Goal: Information Seeking & Learning: Find specific fact

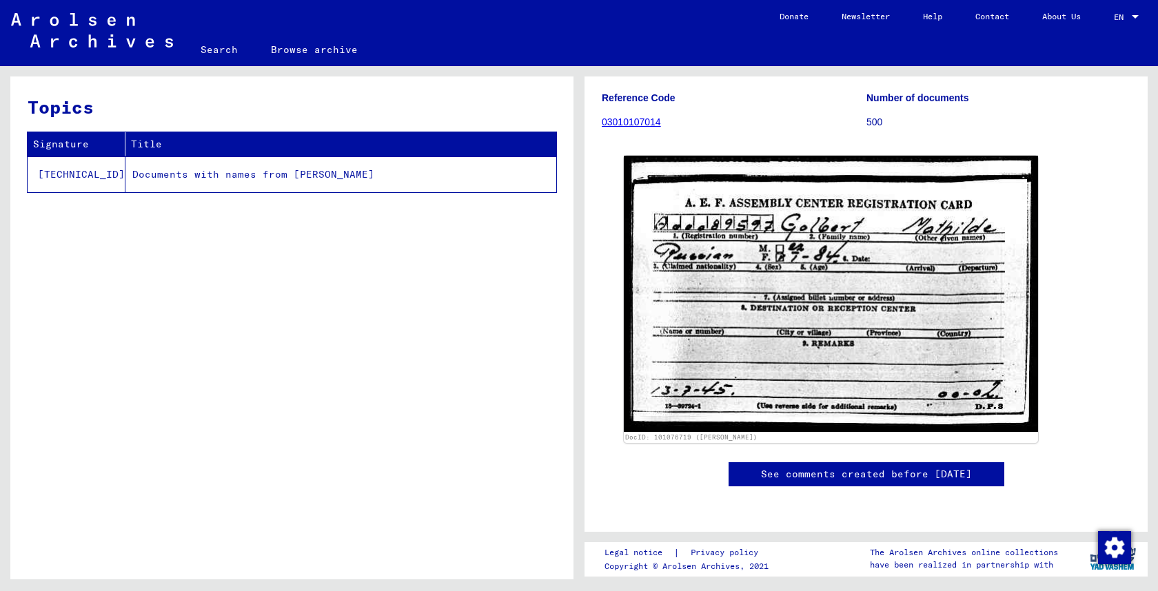
scroll to position [350, 0]
click at [759, 463] on div "See comments created before [DATE]" at bounding box center [867, 475] width 276 height 24
click at [763, 467] on link "See comments created before [DATE]" at bounding box center [866, 474] width 211 height 14
click at [1115, 545] on img "Change consent" at bounding box center [1114, 547] width 33 height 33
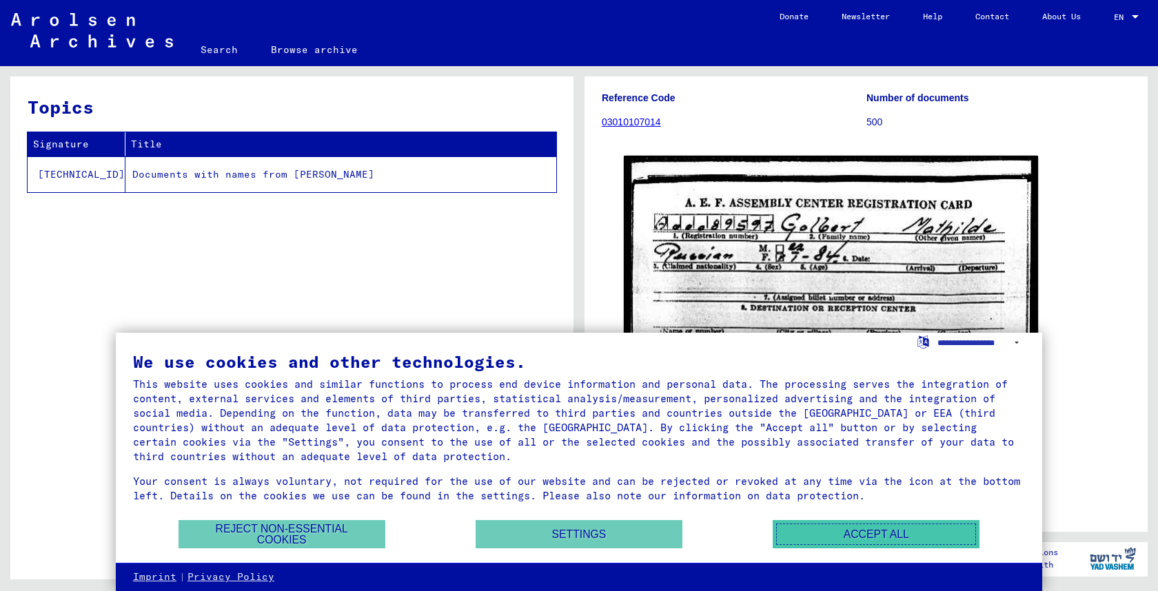
click at [910, 534] on button "Accept all" at bounding box center [876, 534] width 207 height 28
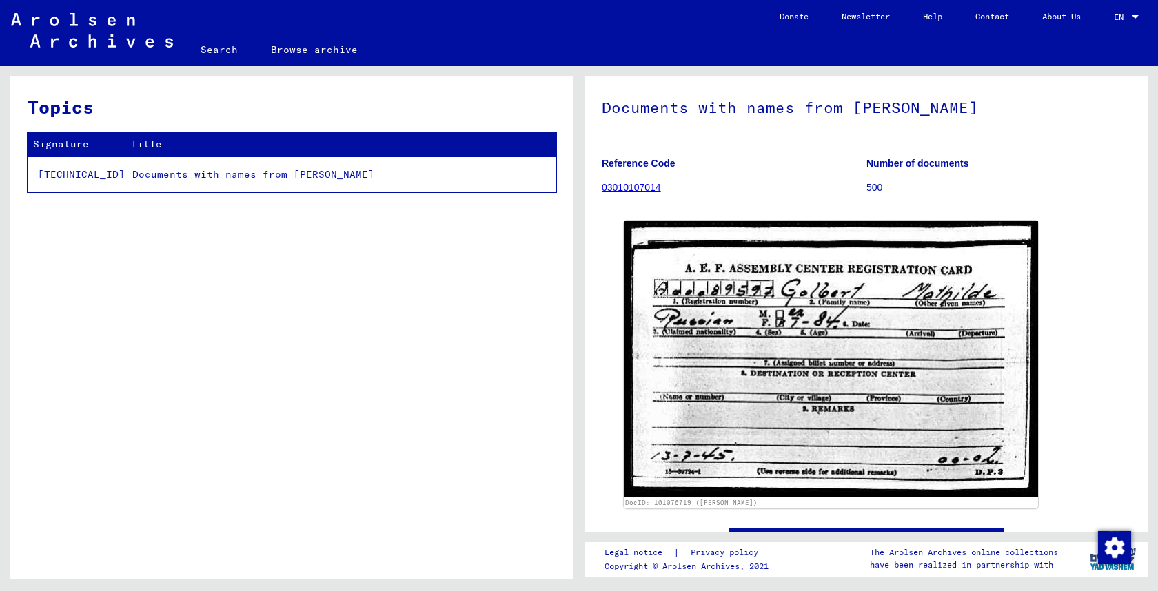
scroll to position [0, 0]
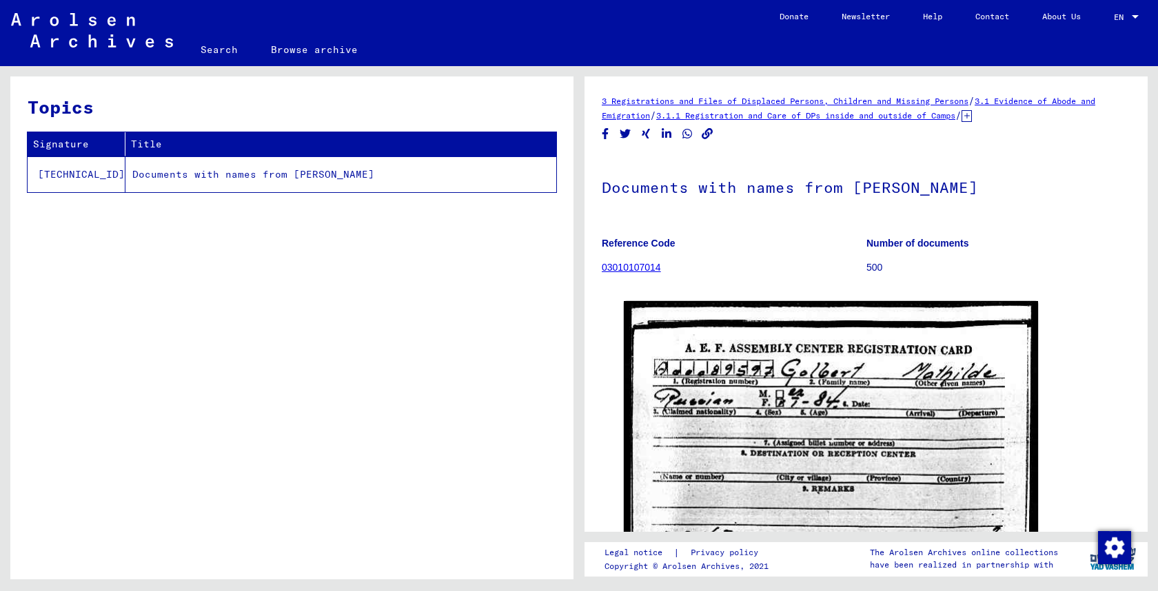
click at [972, 114] on icon at bounding box center [967, 116] width 10 height 12
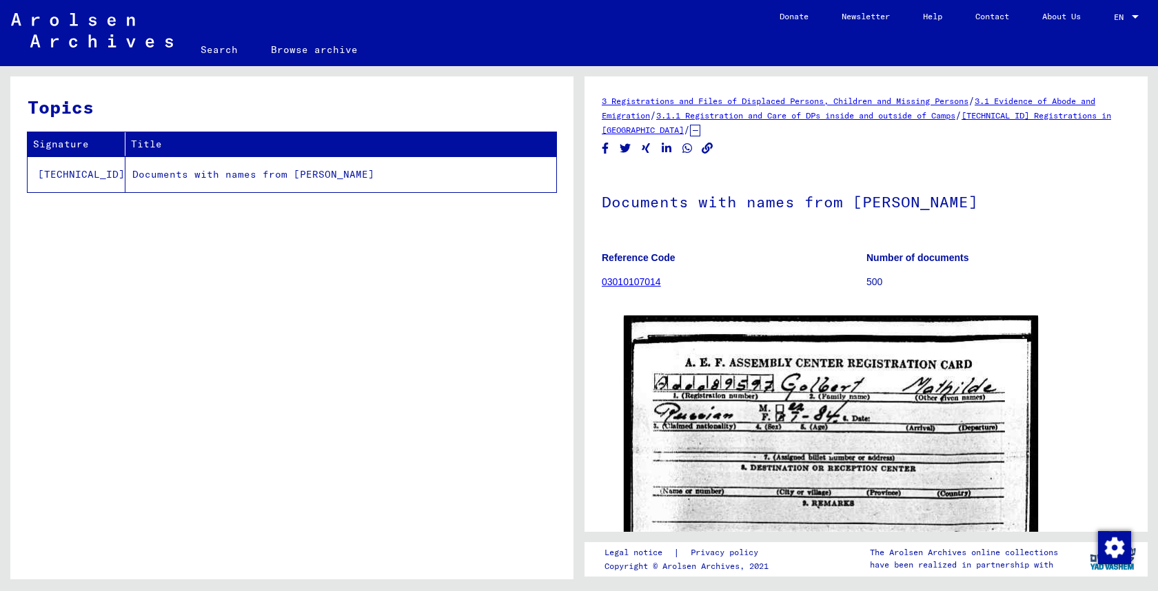
click at [707, 132] on link "[TECHNICAL_ID] Registrations in [GEOGRAPHIC_DATA]" at bounding box center [856, 122] width 509 height 25
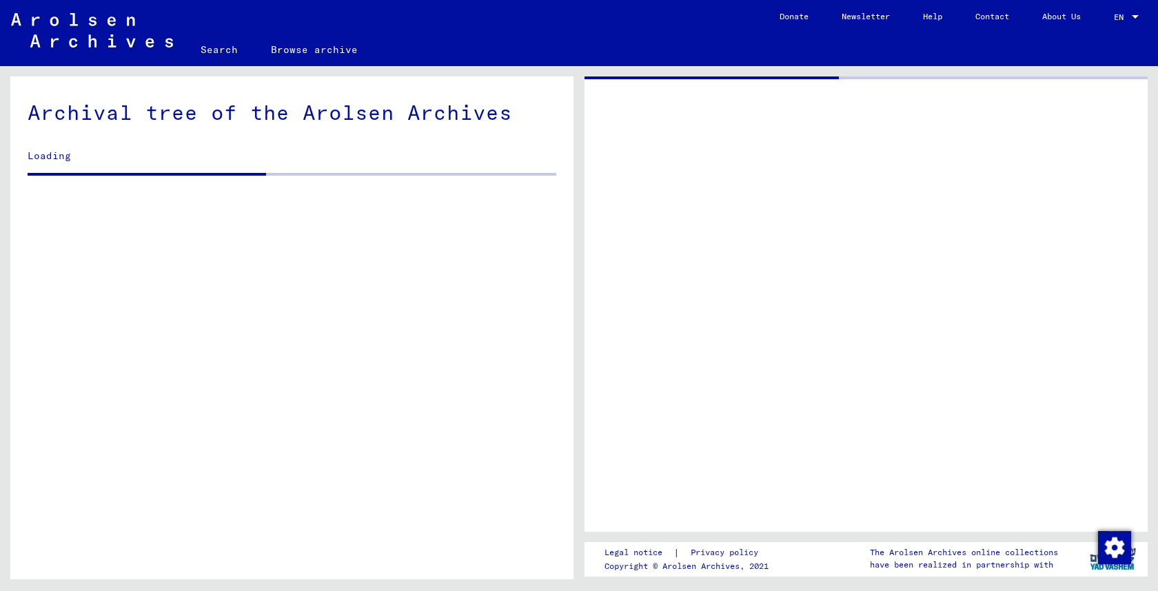
click at [687, 128] on div at bounding box center [866, 305] width 563 height 456
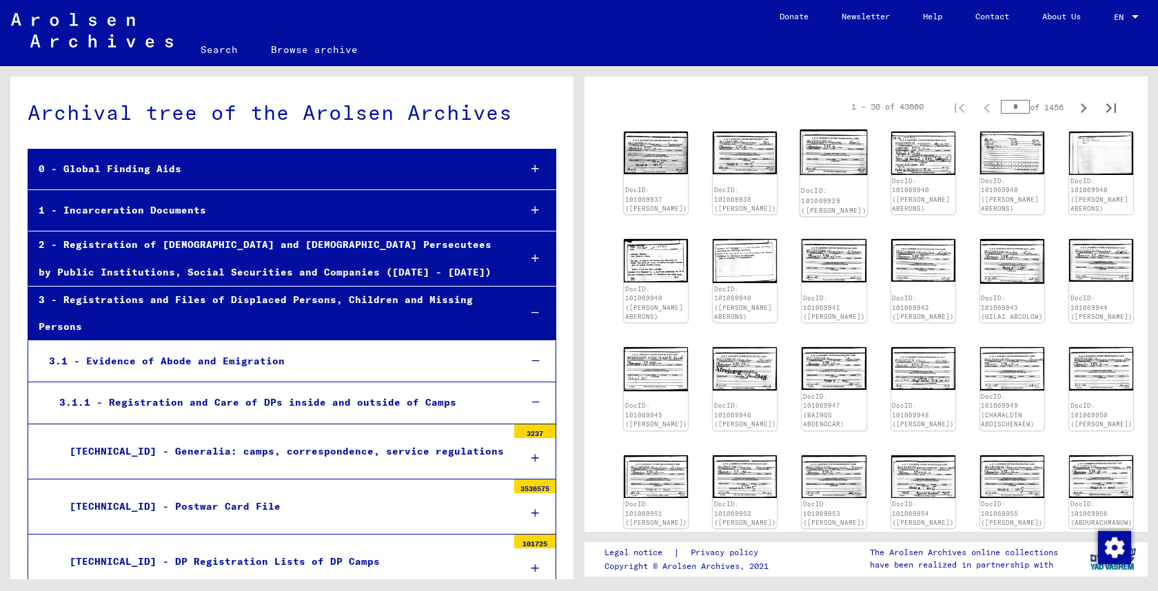
scroll to position [415, 0]
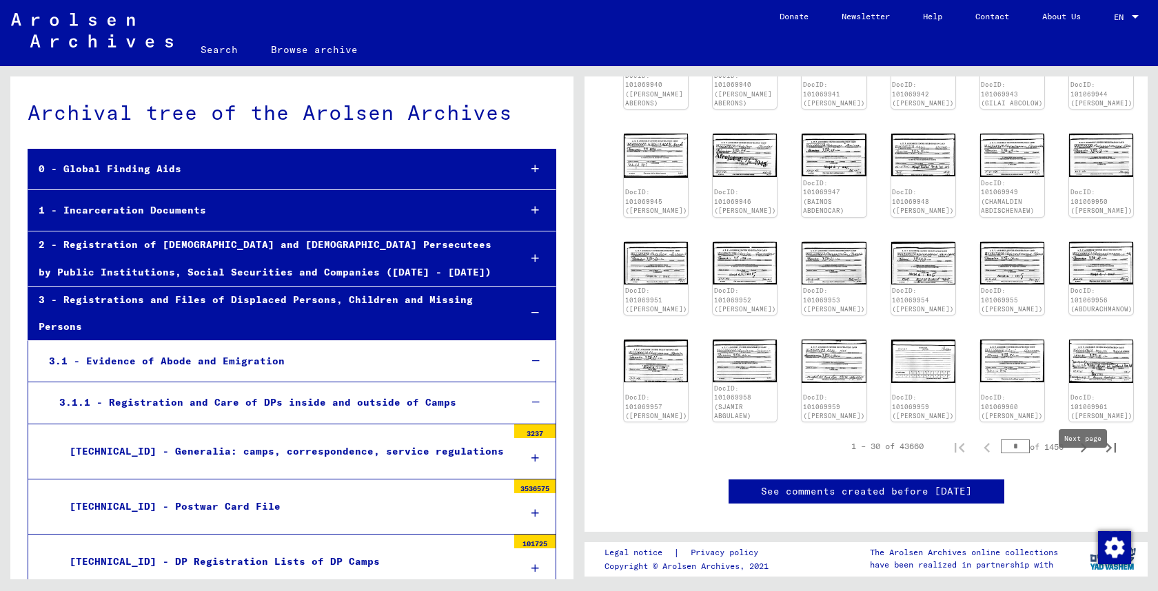
click at [1088, 458] on icon "Next page" at bounding box center [1083, 447] width 19 height 19
type input "*"
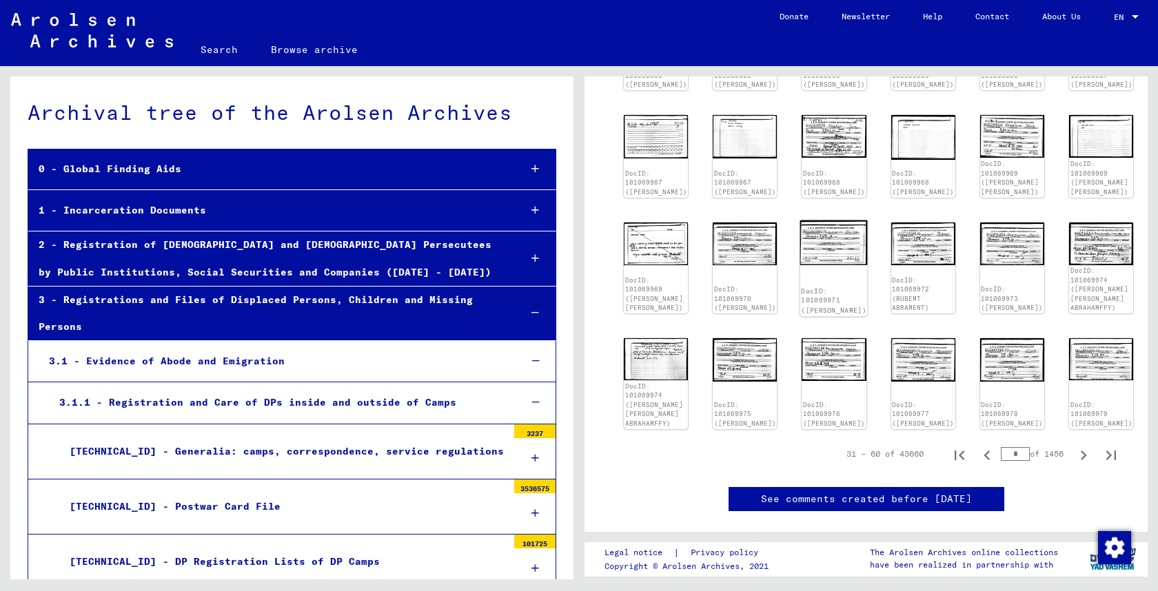
click at [816, 257] on img at bounding box center [834, 242] width 68 height 45
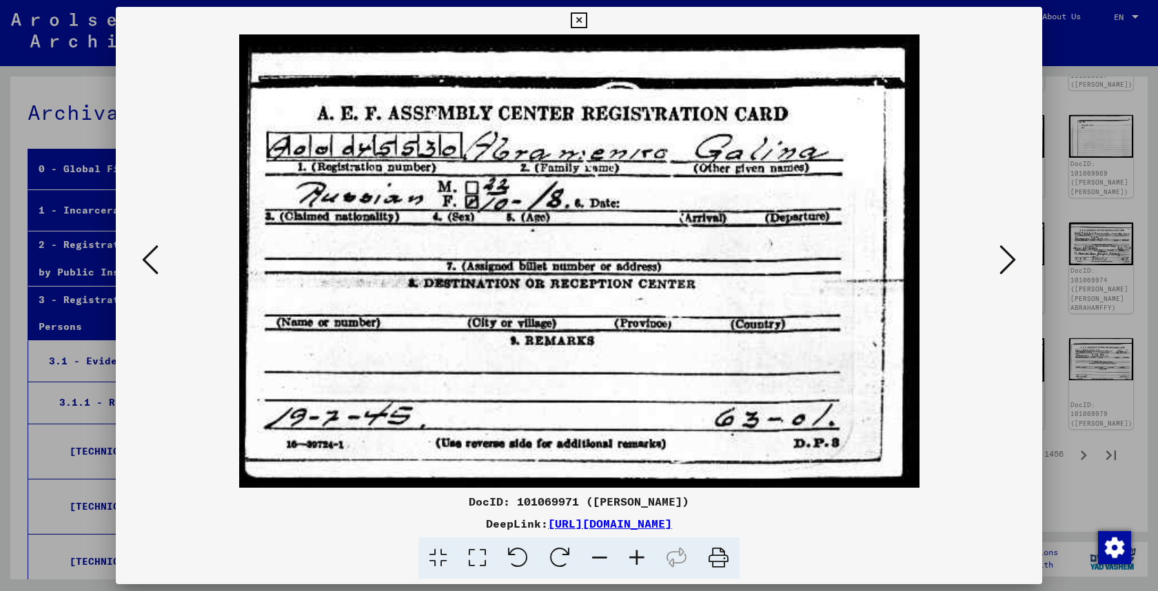
click at [1113, 274] on div at bounding box center [579, 295] width 1158 height 591
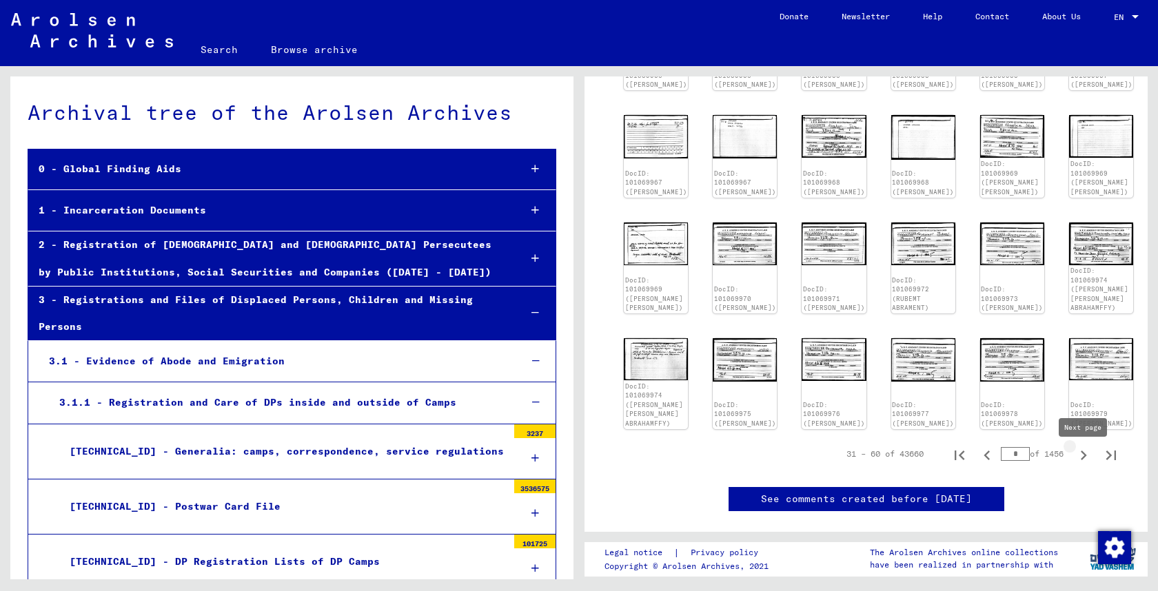
click at [1075, 460] on icon "Next page" at bounding box center [1083, 455] width 19 height 19
type input "*"
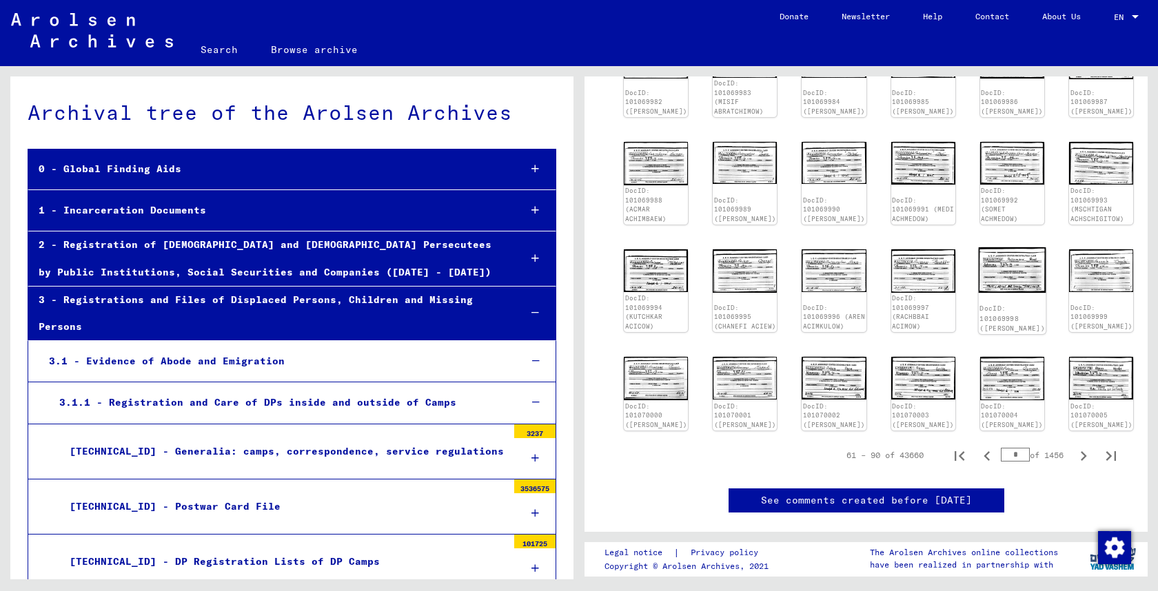
click at [982, 281] on img at bounding box center [1012, 269] width 68 height 45
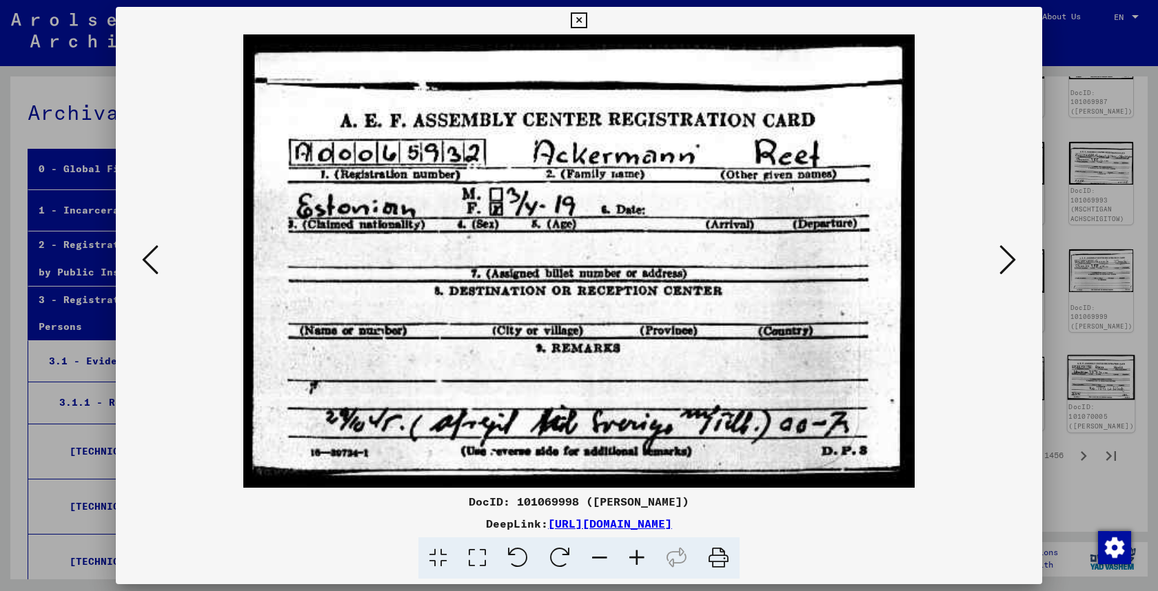
click at [1070, 373] on div at bounding box center [579, 295] width 1158 height 591
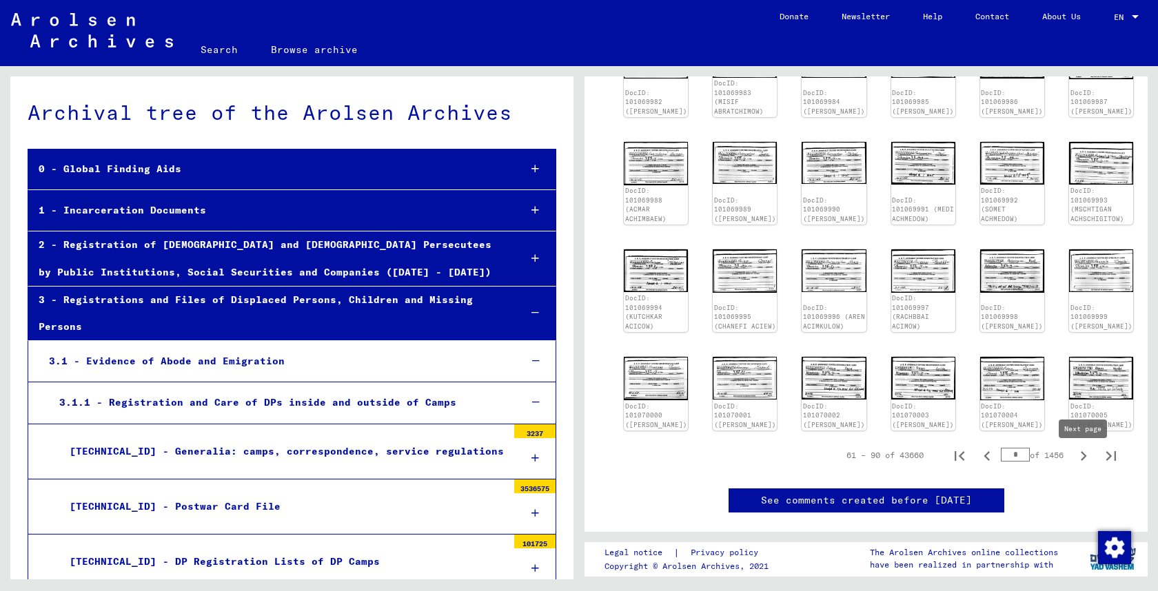
click at [1085, 461] on icon "Next page" at bounding box center [1084, 456] width 6 height 10
type input "*"
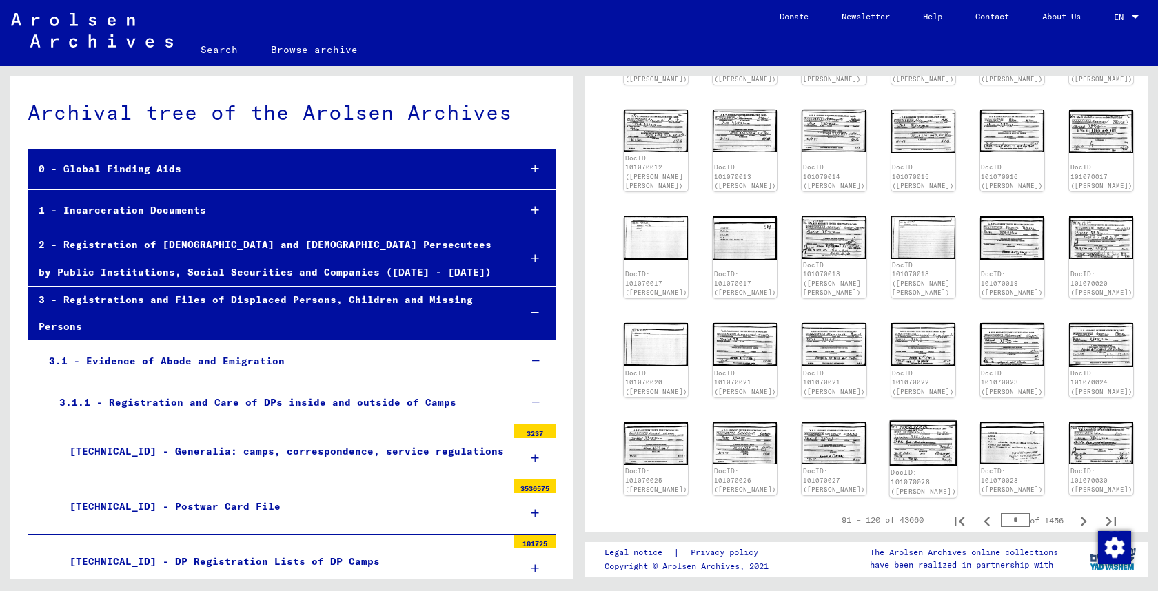
scroll to position [256, 0]
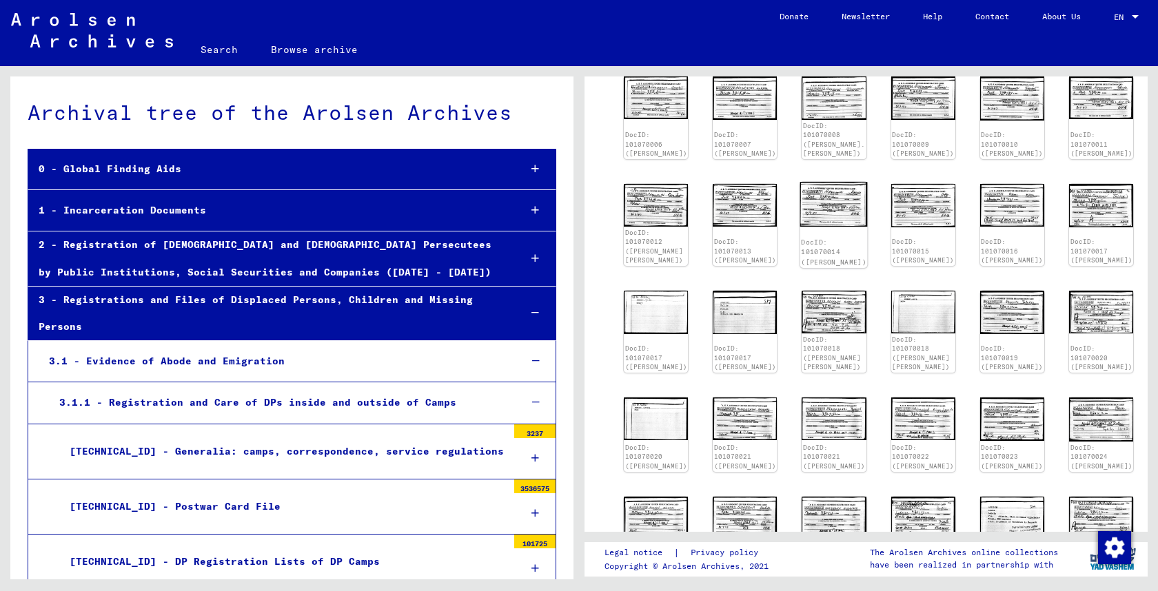
click at [831, 210] on img at bounding box center [834, 204] width 68 height 45
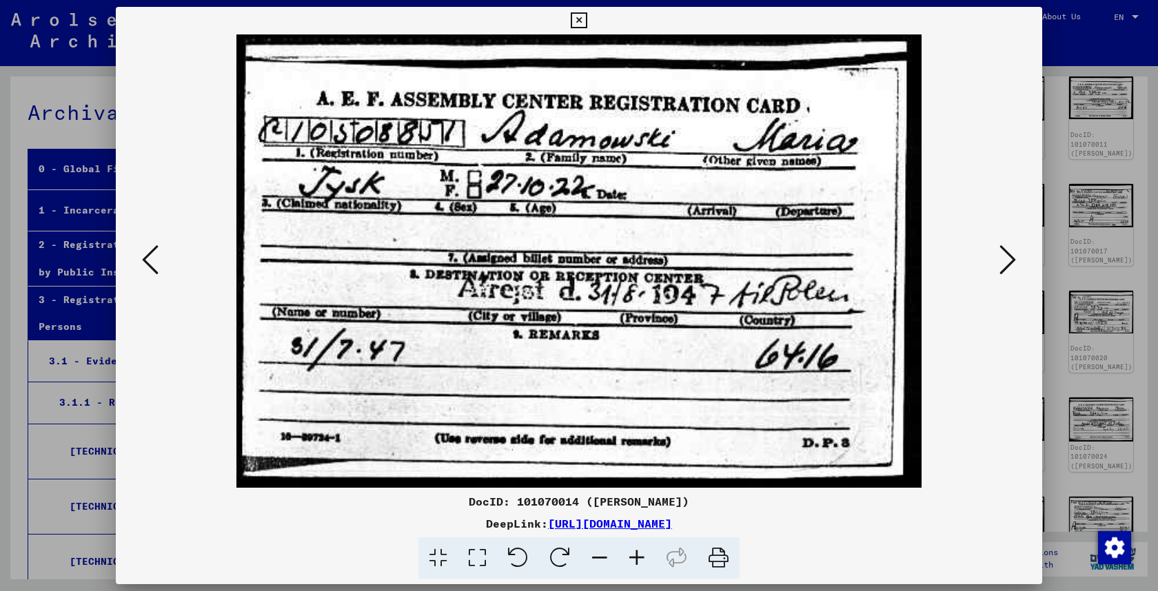
click at [1064, 180] on div at bounding box center [579, 295] width 1158 height 591
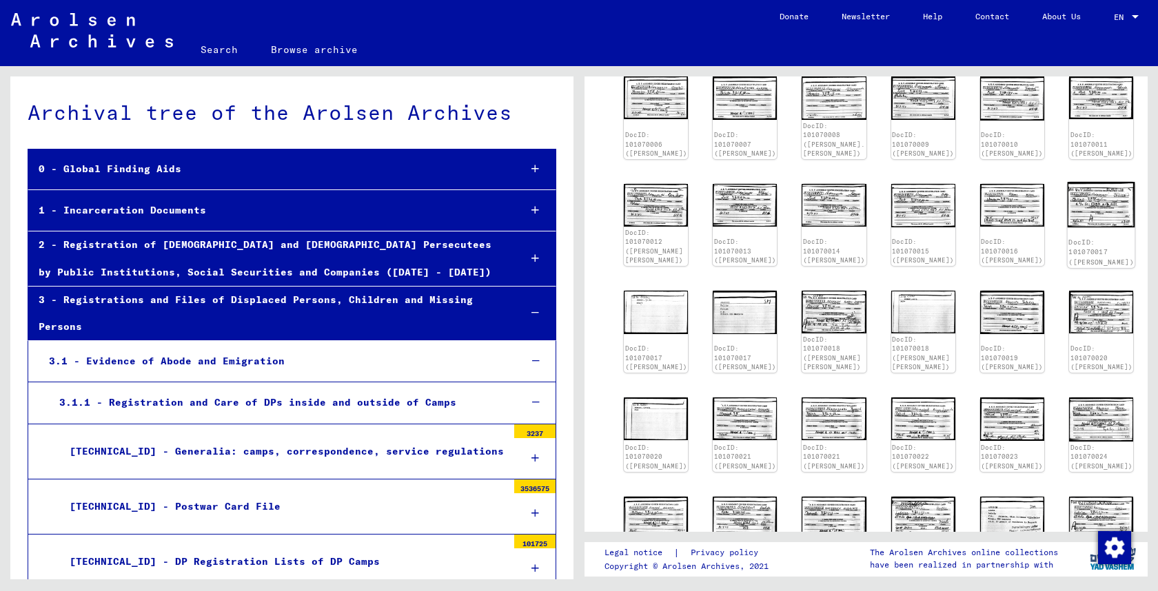
click at [1090, 199] on img at bounding box center [1102, 204] width 68 height 45
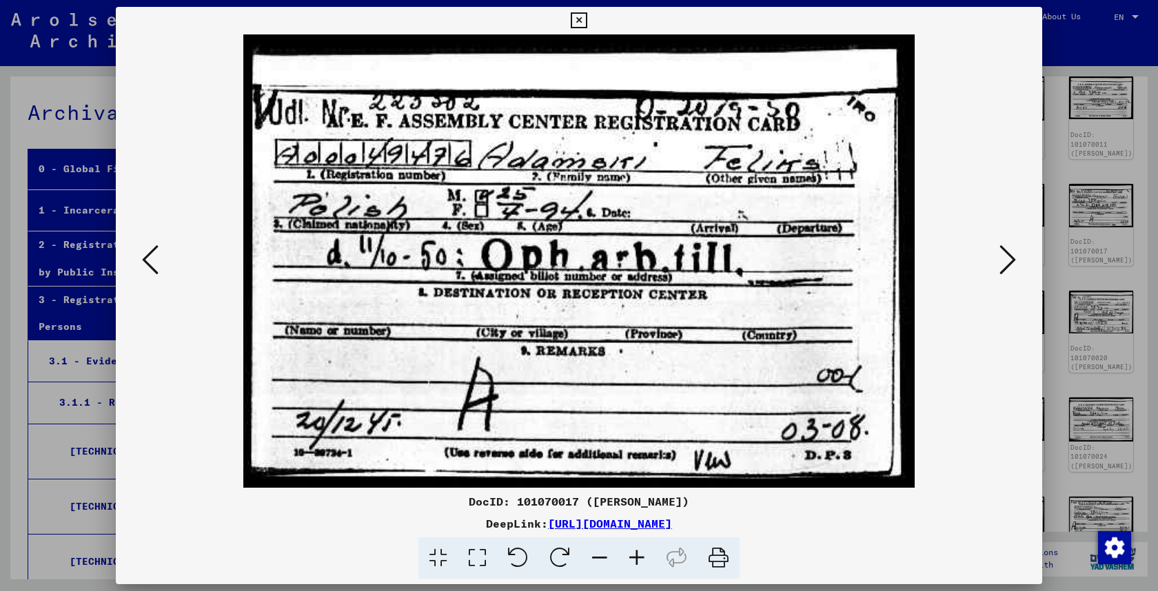
click at [1135, 281] on div at bounding box center [579, 295] width 1158 height 591
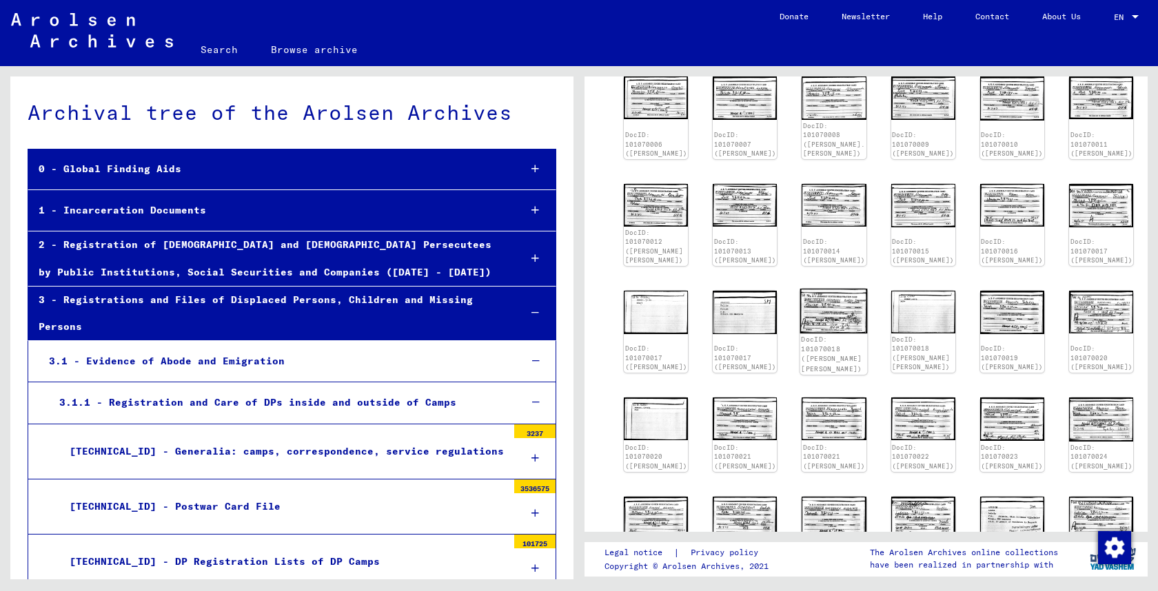
click at [822, 312] on img at bounding box center [834, 311] width 68 height 45
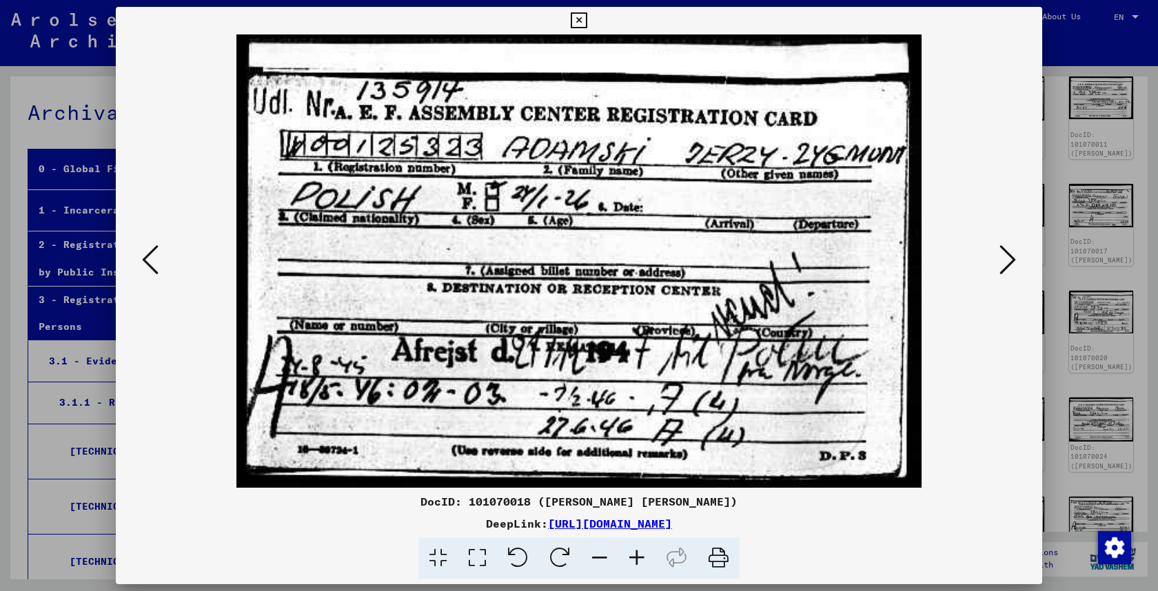
click at [1111, 370] on div at bounding box center [579, 295] width 1158 height 591
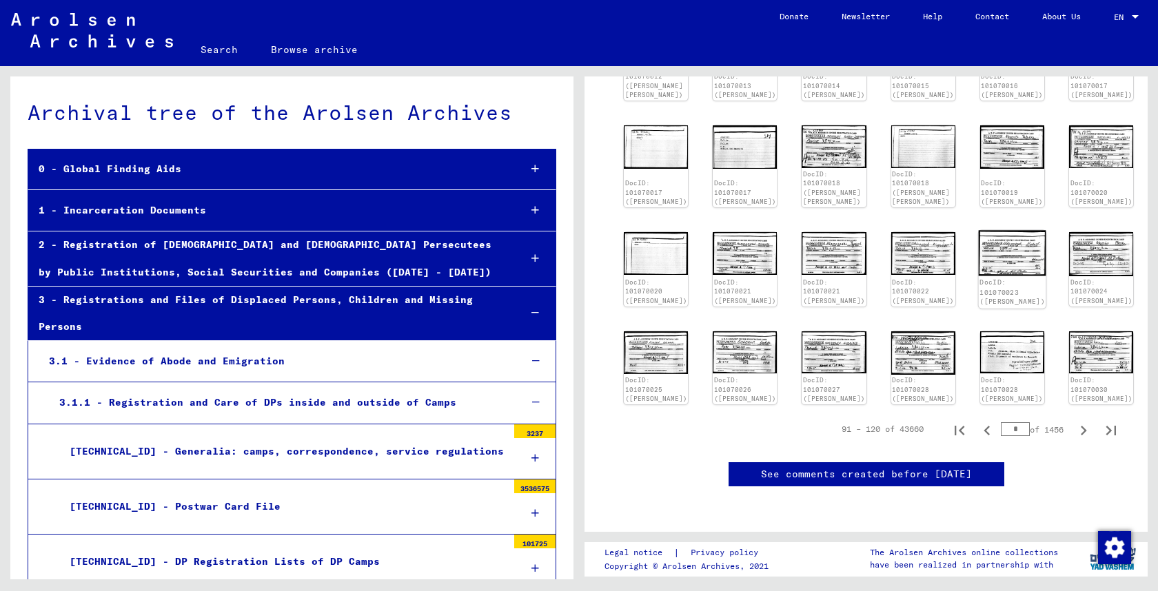
scroll to position [633, 0]
click at [1079, 421] on icon "Next page" at bounding box center [1083, 430] width 19 height 19
type input "*"
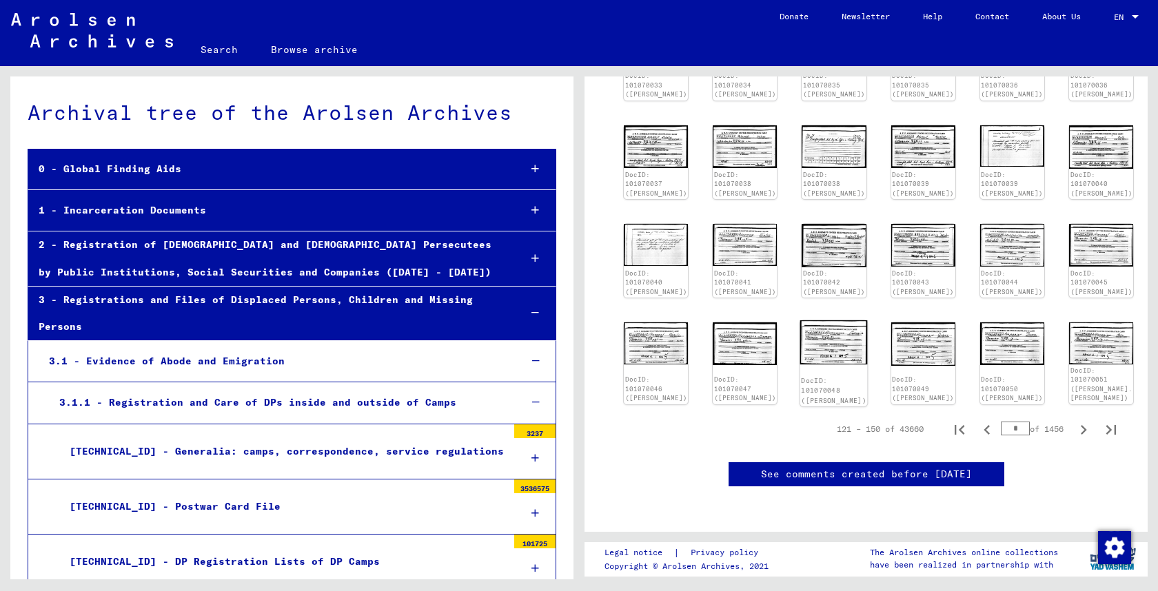
scroll to position [454, 0]
click at [716, 222] on img at bounding box center [745, 244] width 68 height 44
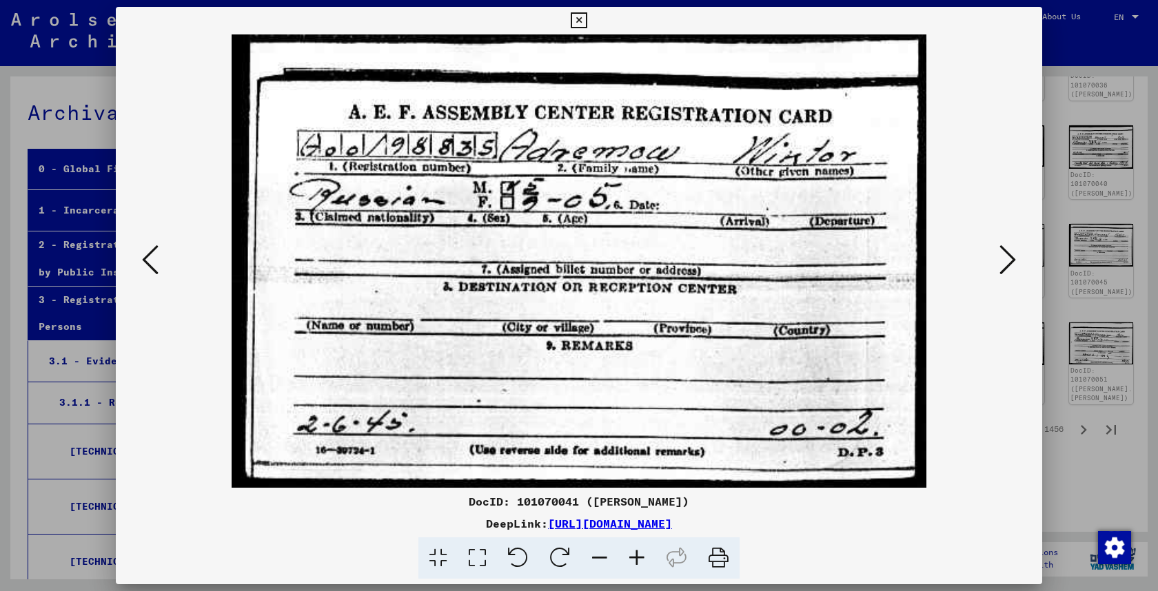
click at [578, 22] on icon at bounding box center [579, 20] width 16 height 17
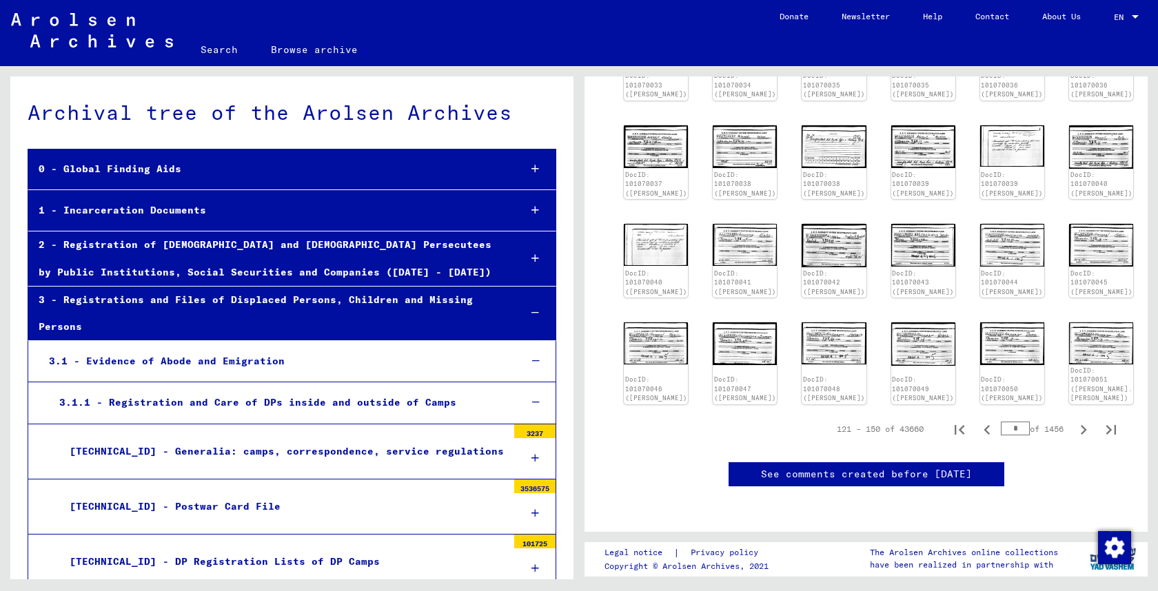
click at [214, 43] on link "Search" at bounding box center [219, 49] width 70 height 33
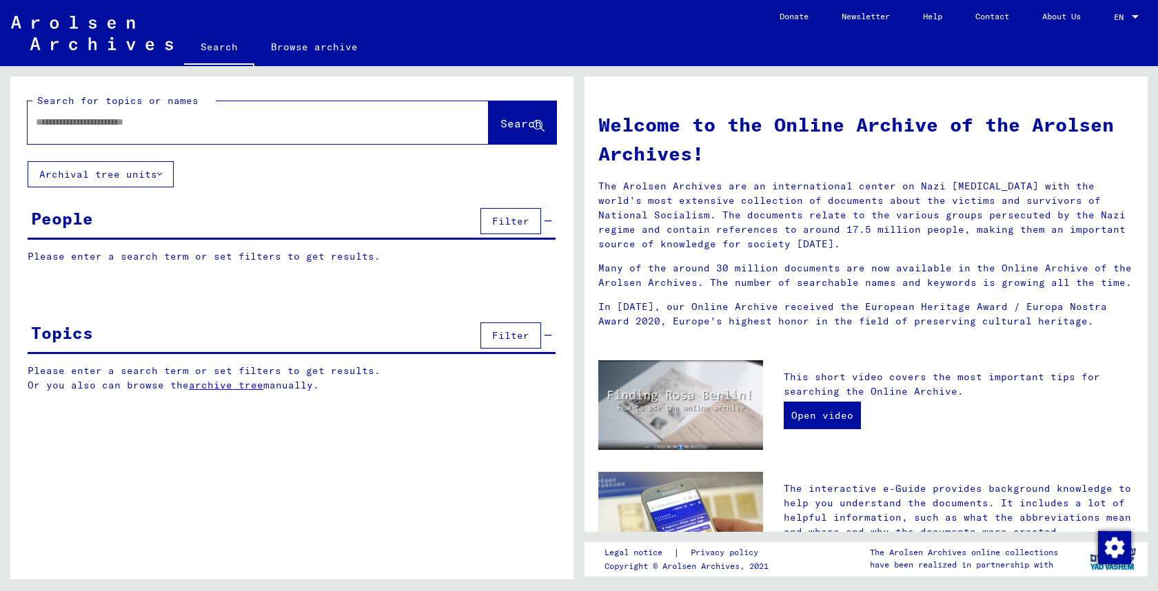
click at [192, 91] on div "Search for topics or names Search" at bounding box center [291, 119] width 563 height 85
click at [192, 119] on input "text" at bounding box center [242, 122] width 412 height 14
click at [500, 121] on span "Search" at bounding box center [520, 123] width 41 height 14
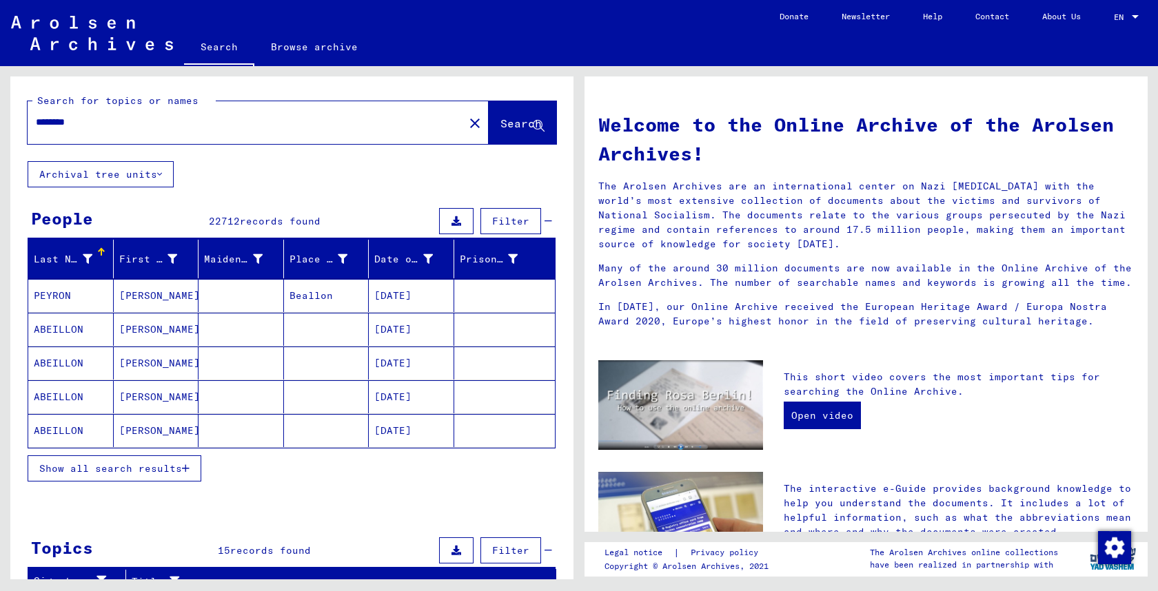
click at [207, 122] on input "*******" at bounding box center [242, 122] width 412 height 14
click at [74, 259] on div "Last Name" at bounding box center [63, 259] width 59 height 14
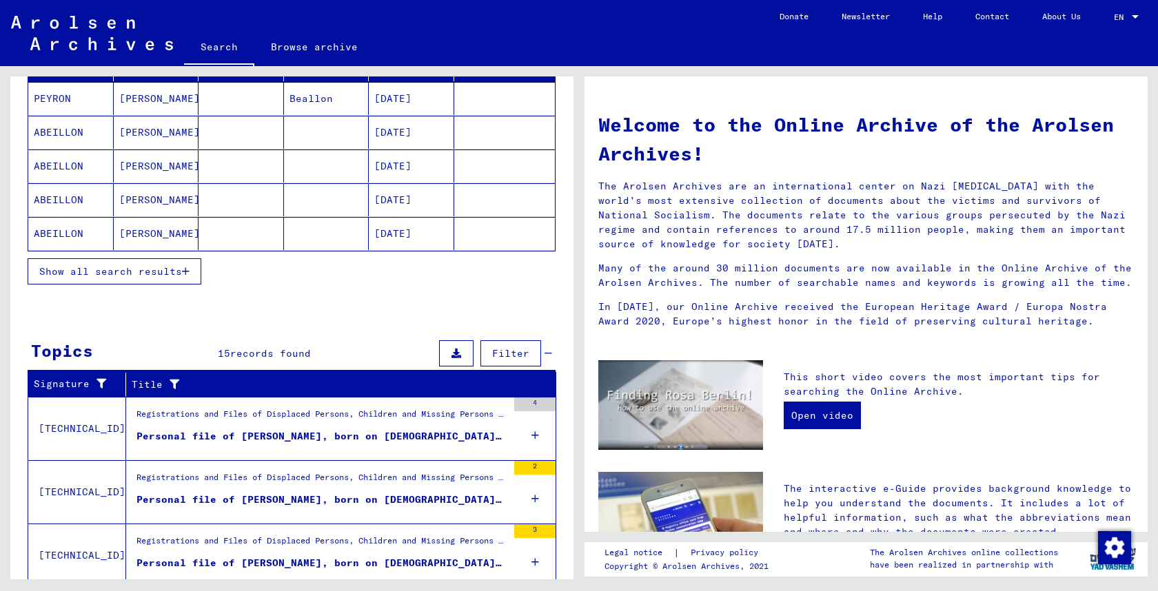
scroll to position [184, 0]
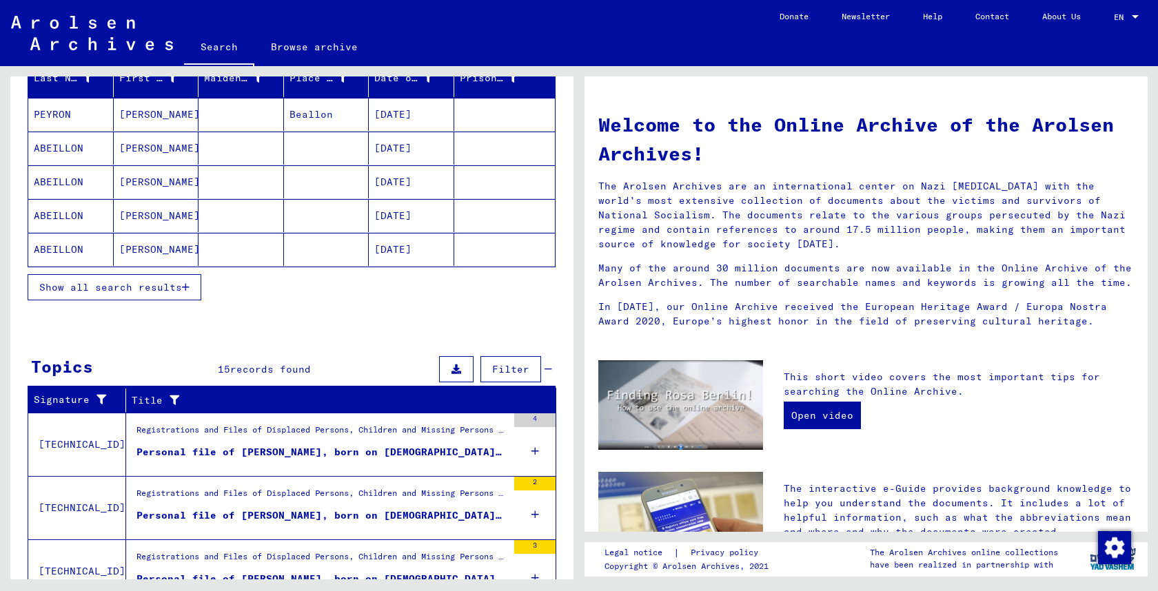
click at [98, 291] on span "Show all search results" at bounding box center [110, 287] width 143 height 12
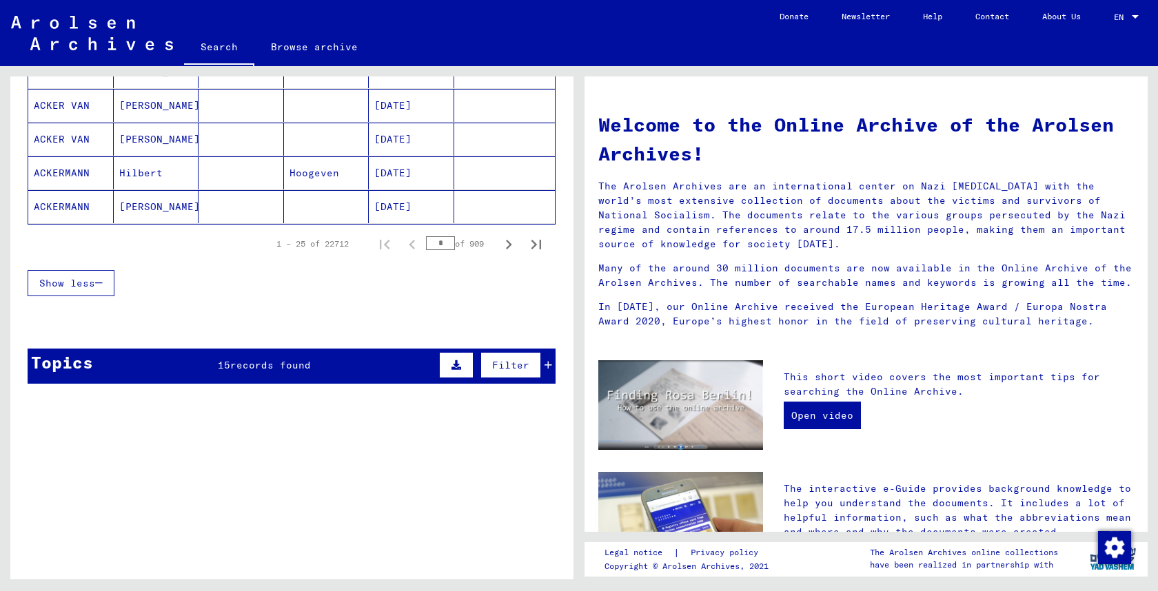
scroll to position [881, 0]
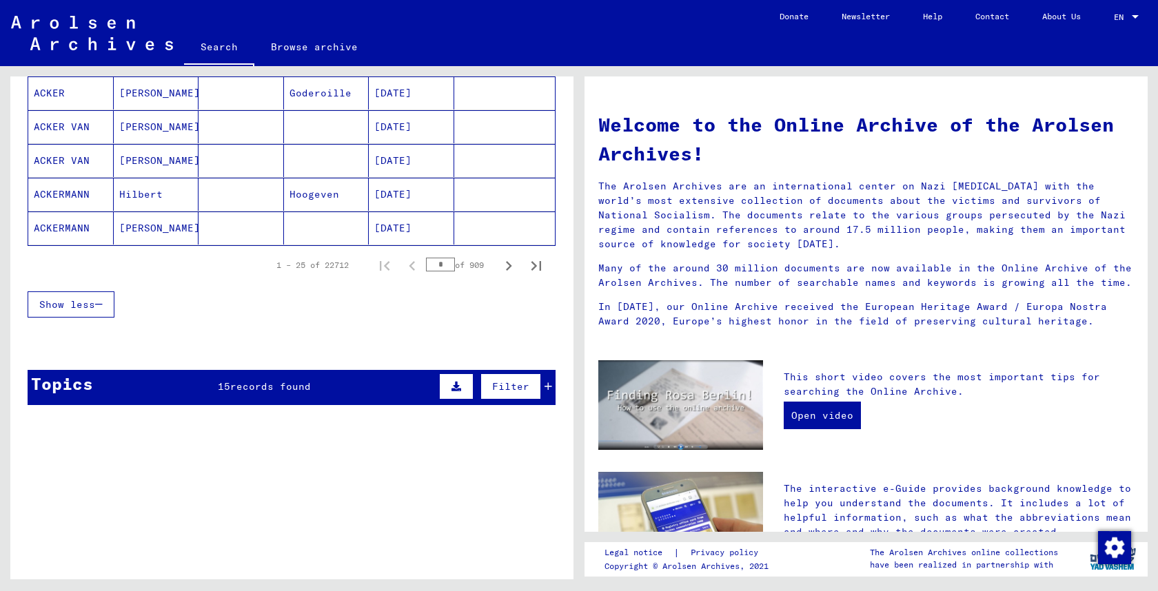
drag, startPoint x: 81, startPoint y: 311, endPoint x: 278, endPoint y: 283, distance: 199.2
click at [217, 290] on div "Show less" at bounding box center [292, 305] width 528 height 40
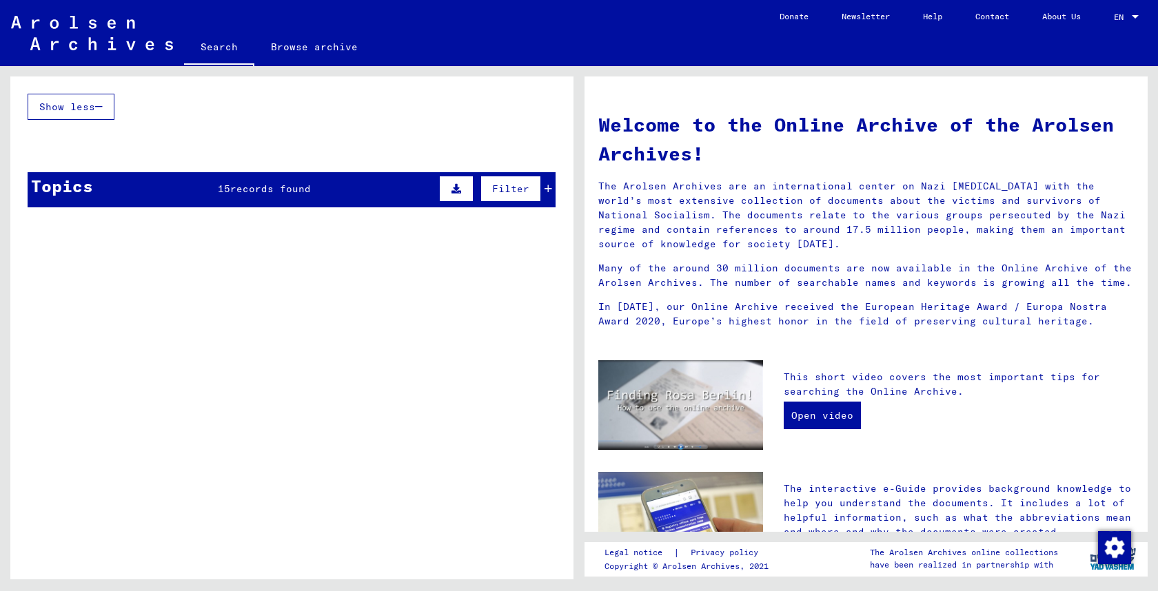
click at [512, 272] on td "Registrations and Files of Displaced Persons, Children and Missing Persons / Ev…" at bounding box center [340, 263] width 429 height 63
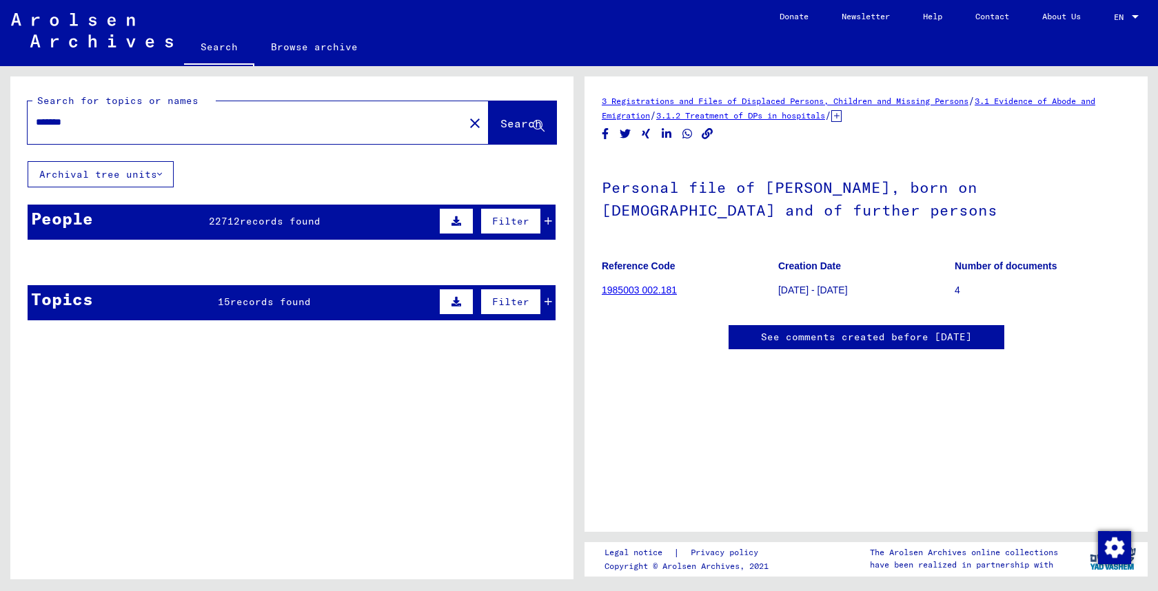
click at [139, 173] on button "Archival tree units" at bounding box center [101, 174] width 146 height 26
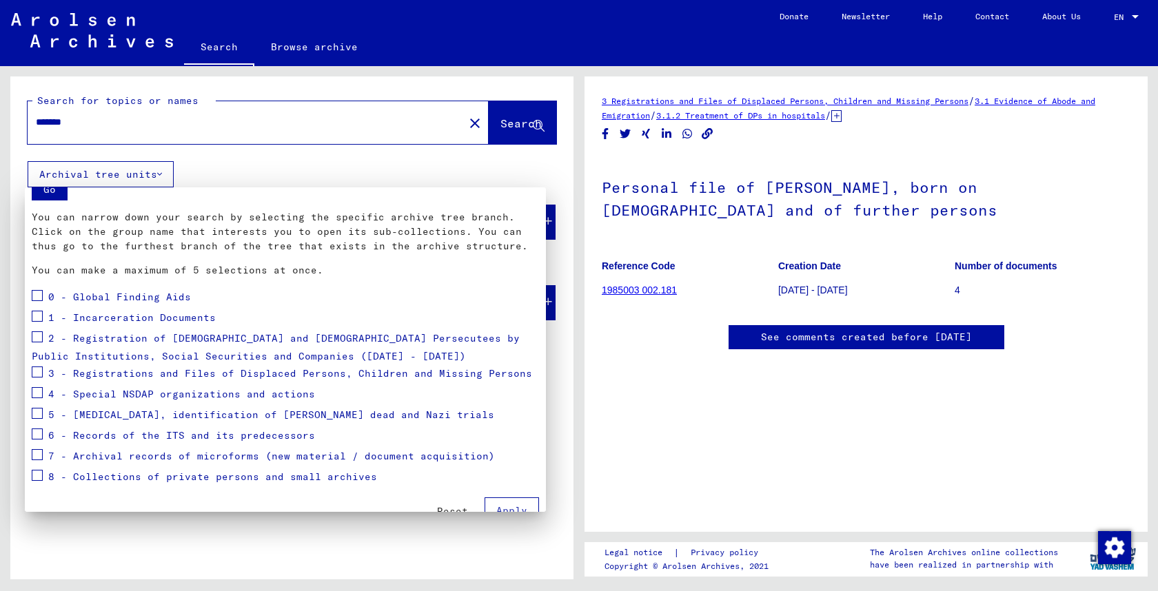
scroll to position [62, 0]
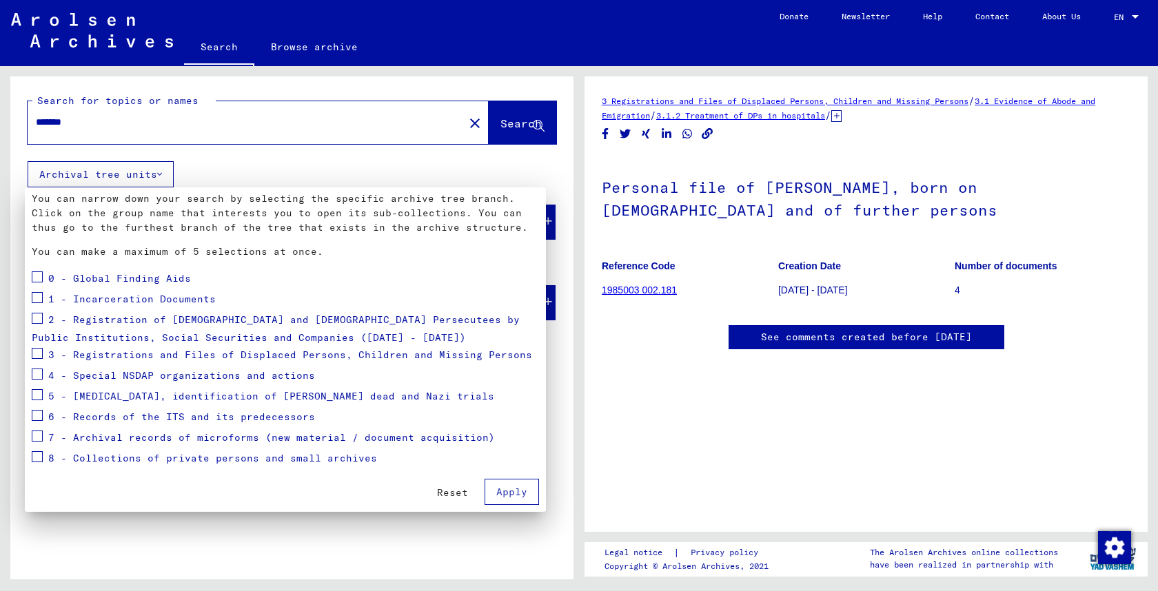
click at [460, 120] on div at bounding box center [579, 295] width 1158 height 591
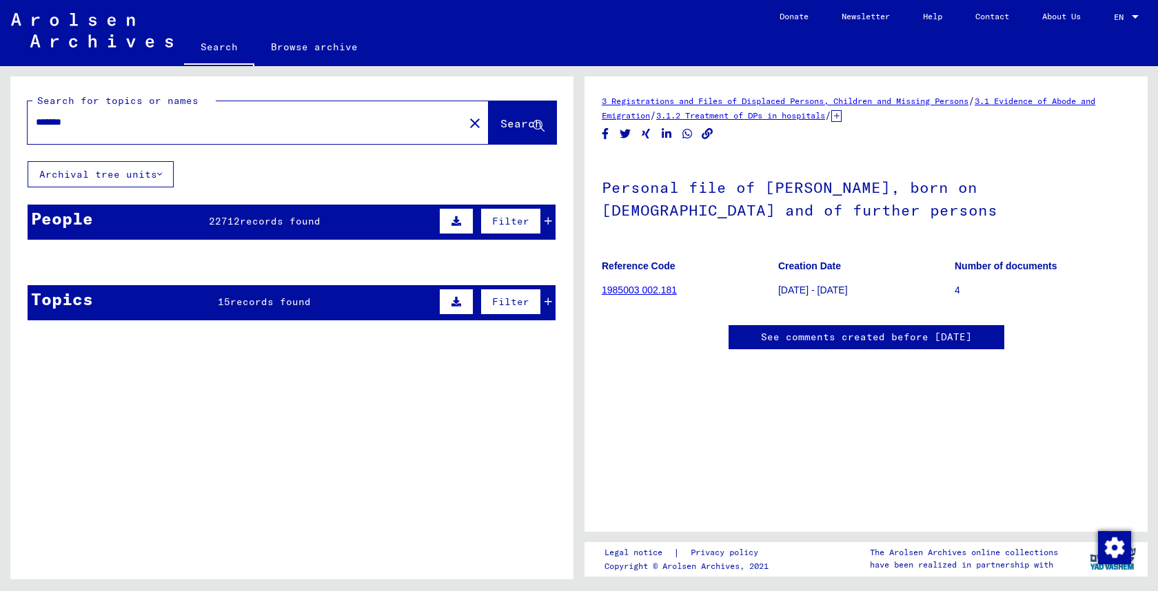
click at [517, 224] on span "Filter" at bounding box center [510, 221] width 37 height 12
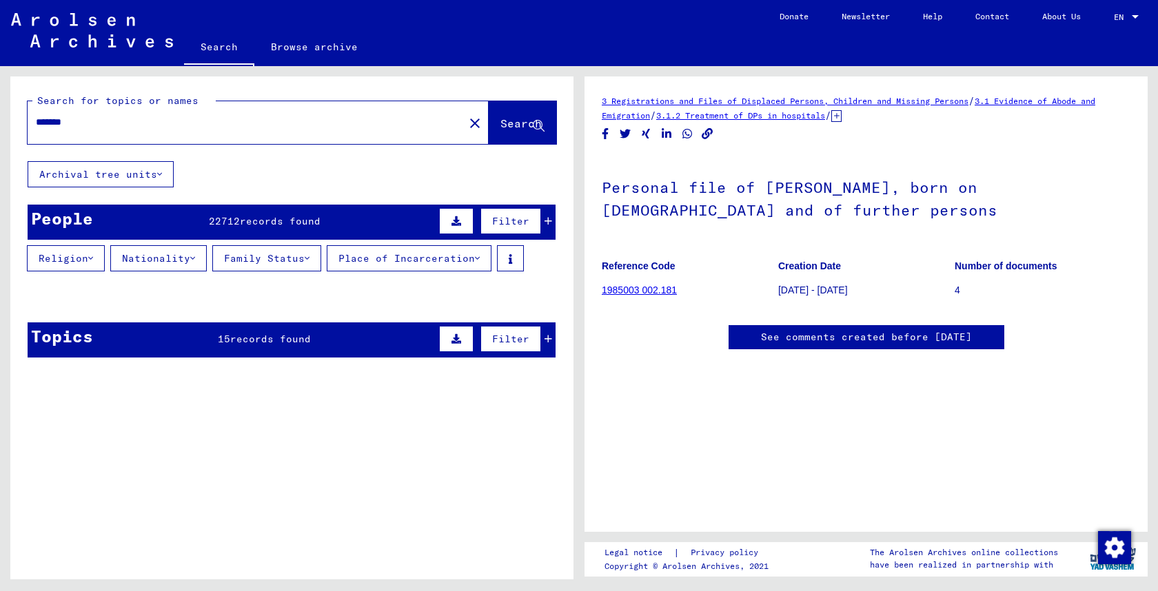
click at [82, 261] on button "Religion" at bounding box center [66, 258] width 78 height 26
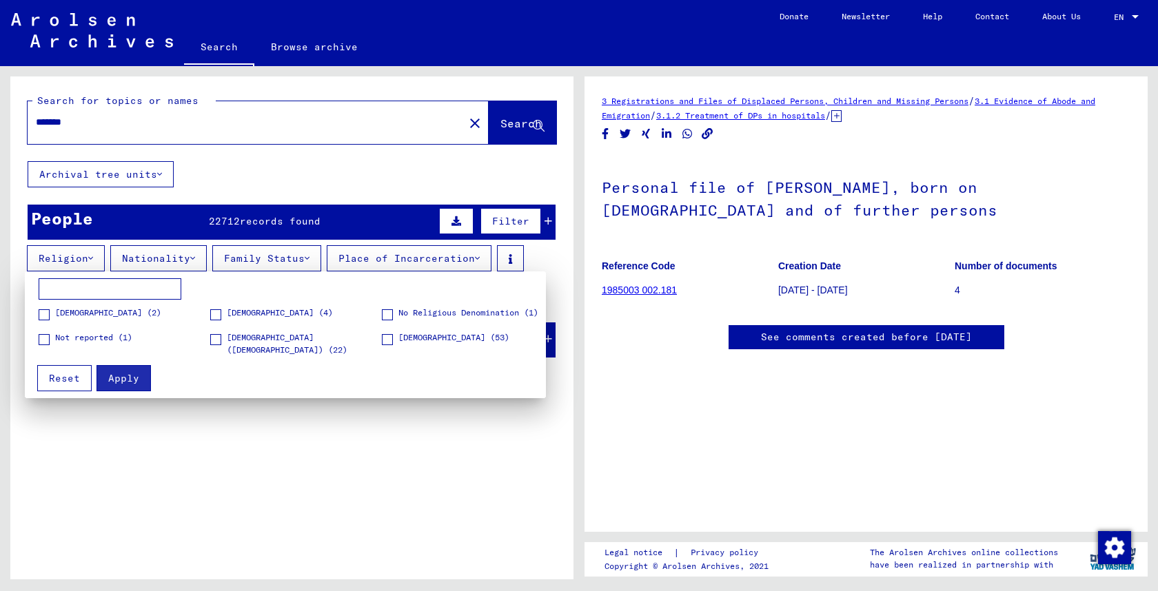
click at [231, 338] on span "[DEMOGRAPHIC_DATA] ([DEMOGRAPHIC_DATA]) (22)" at bounding box center [304, 344] width 154 height 25
click at [114, 373] on span "Apply" at bounding box center [123, 378] width 31 height 12
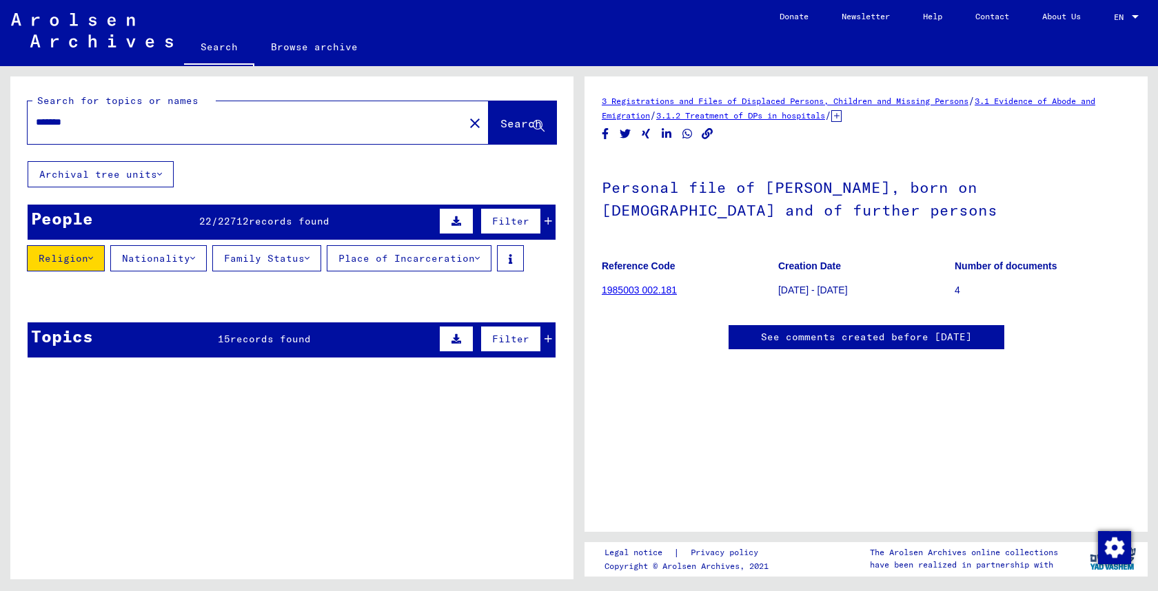
click at [165, 246] on button "Nationality" at bounding box center [158, 258] width 97 height 26
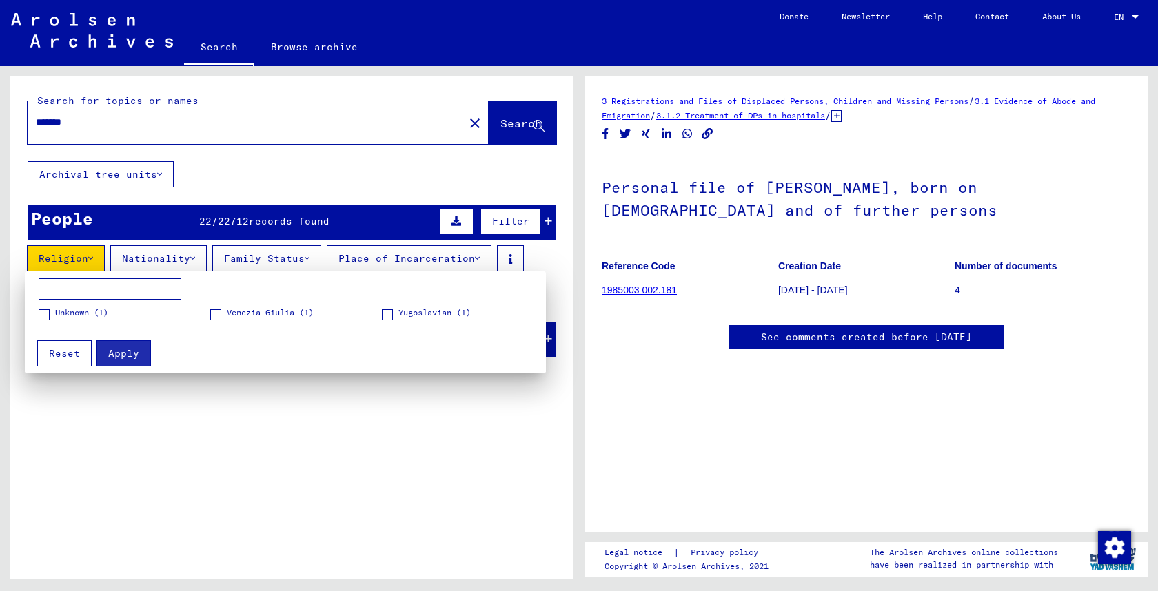
click at [217, 225] on div at bounding box center [579, 295] width 1158 height 591
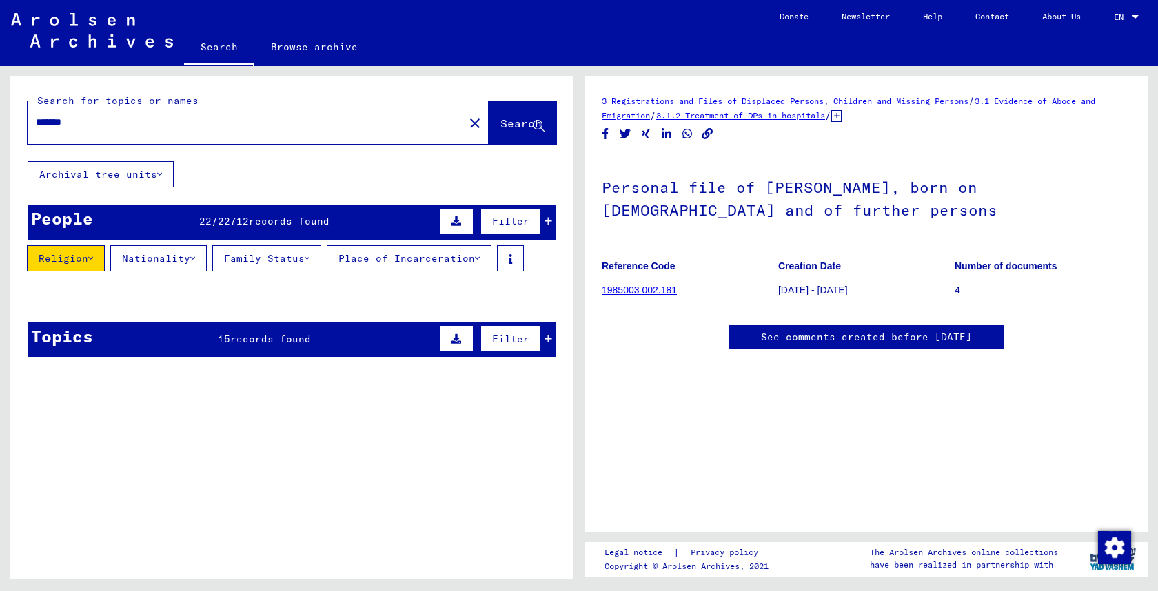
click at [281, 255] on button "Family Status" at bounding box center [266, 258] width 109 height 26
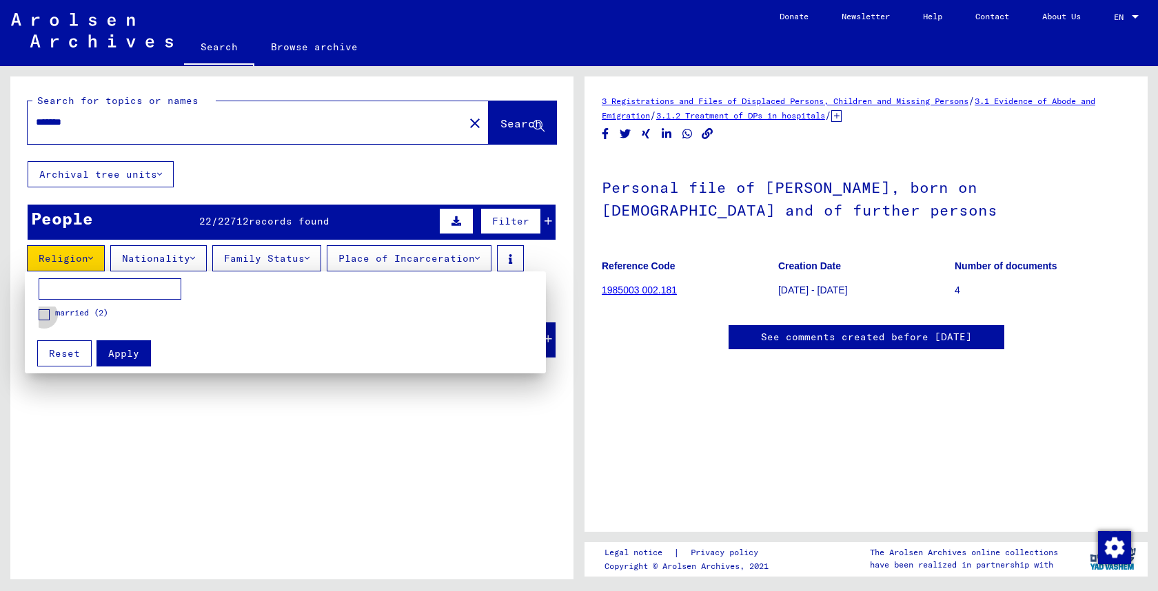
click at [75, 314] on span "married (2)" at bounding box center [81, 313] width 53 height 12
click at [129, 348] on span "Apply" at bounding box center [123, 353] width 31 height 12
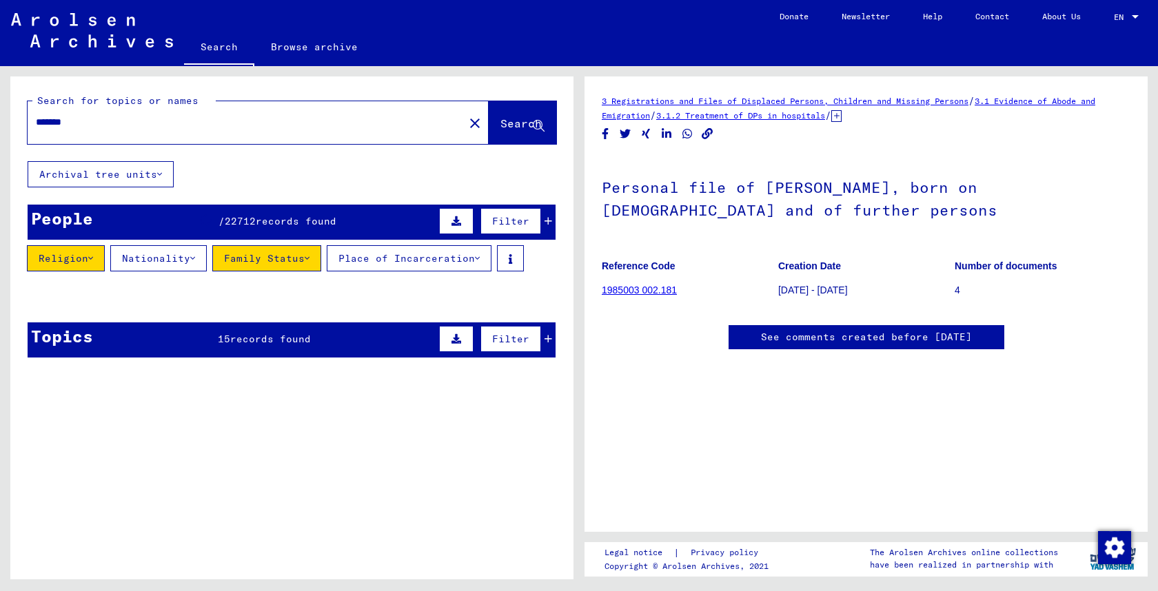
click at [398, 262] on button "Place of Incarceration" at bounding box center [409, 258] width 165 height 26
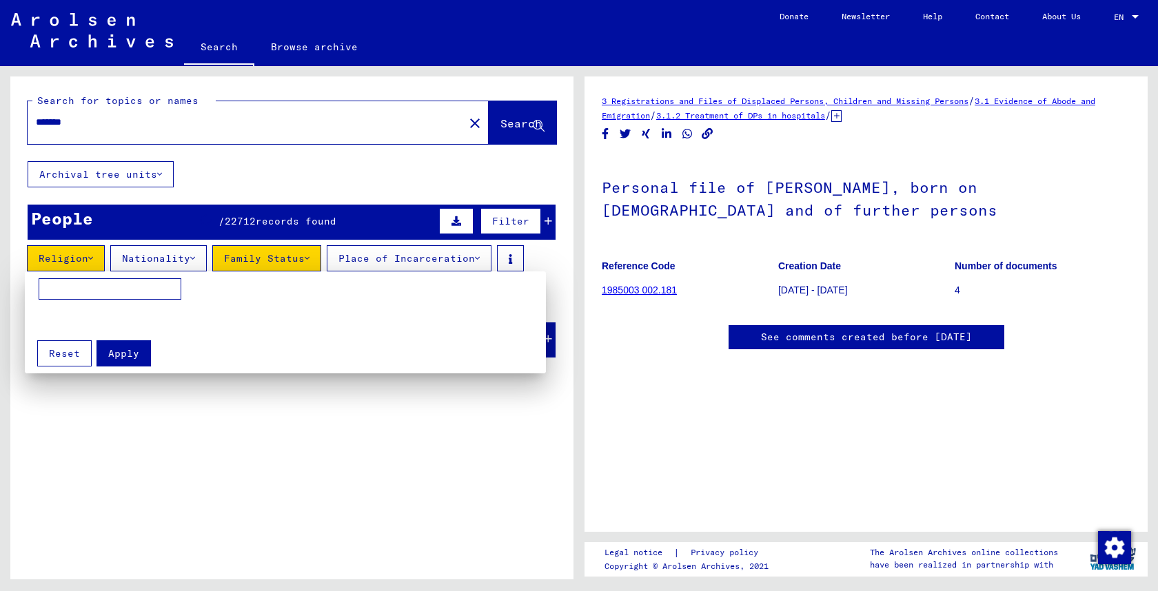
click at [398, 262] on div at bounding box center [579, 295] width 1158 height 591
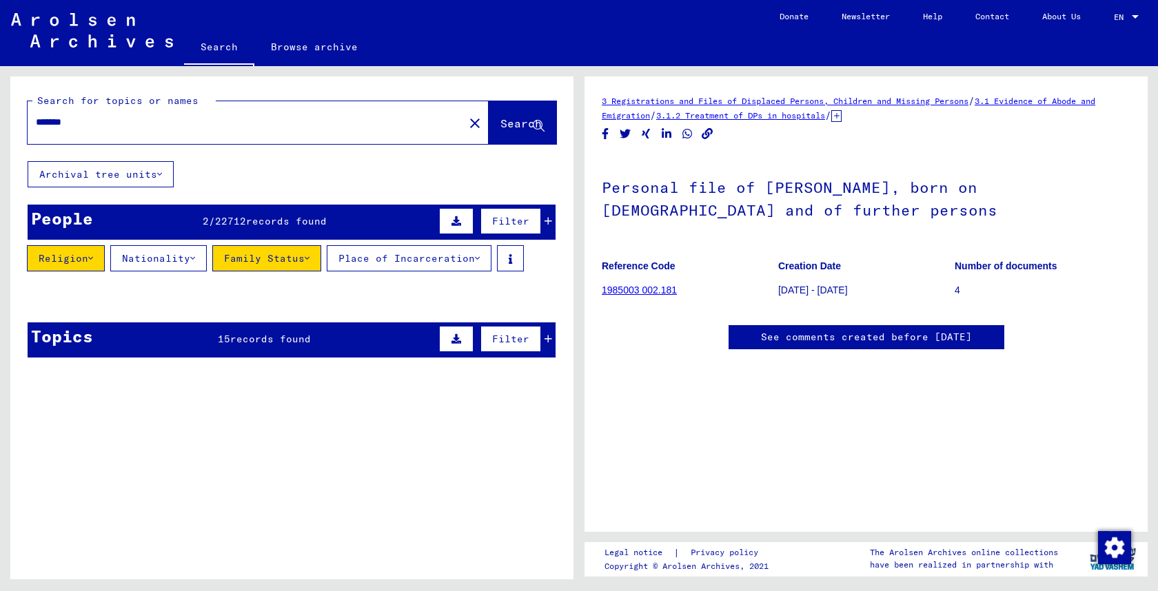
click at [547, 223] on icon at bounding box center [549, 221] width 8 height 10
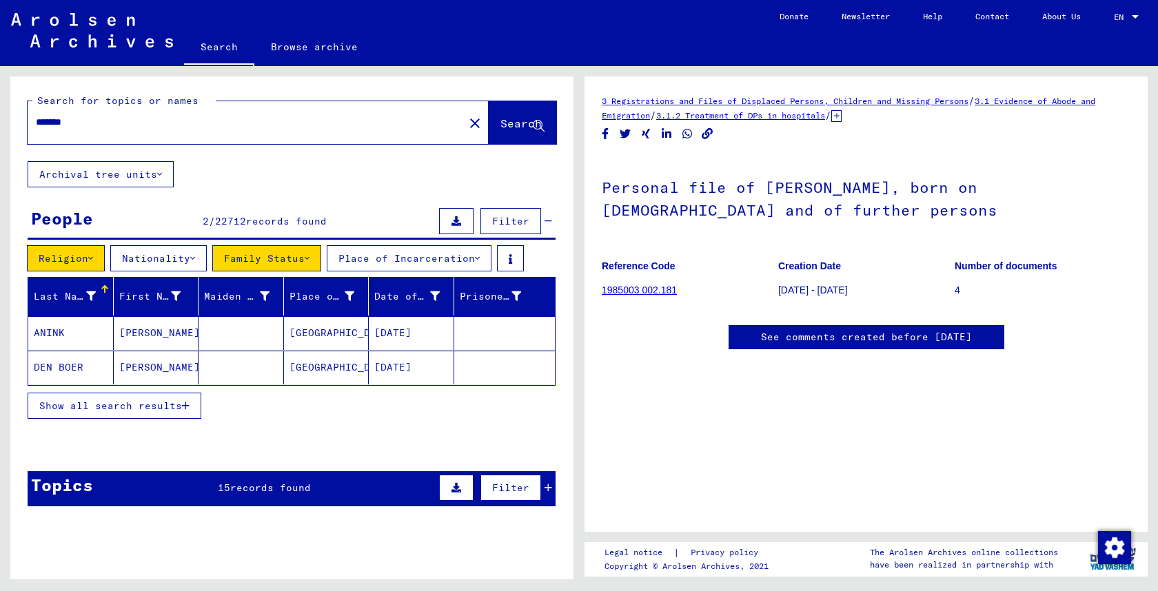
click at [77, 265] on button "Religion" at bounding box center [66, 258] width 78 height 26
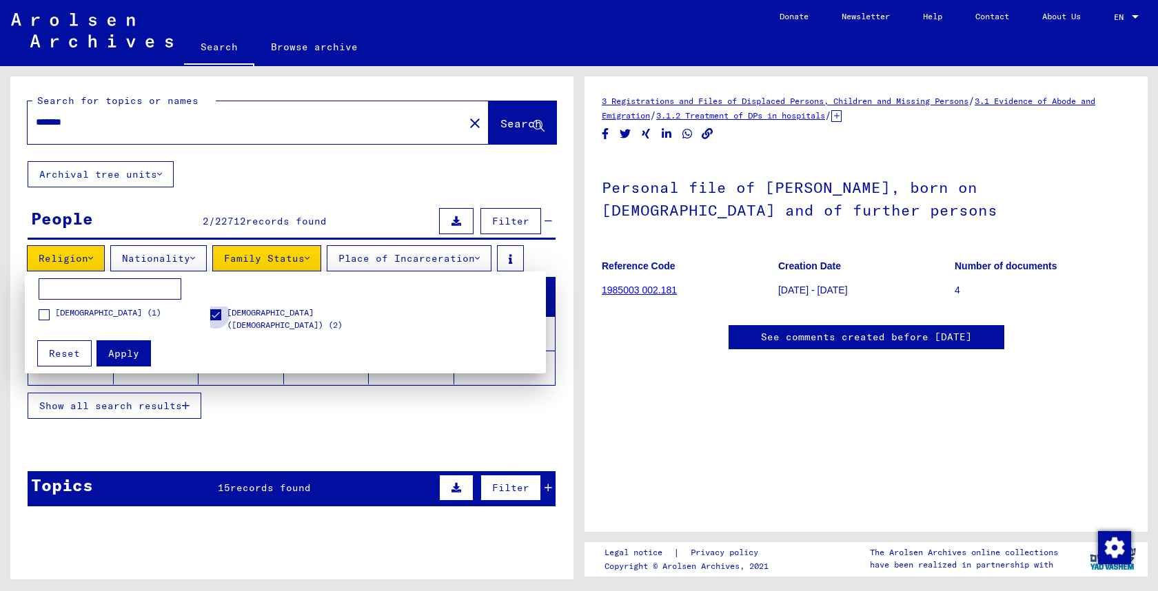
click at [214, 316] on span at bounding box center [215, 315] width 11 height 11
click at [139, 352] on button "Apply" at bounding box center [124, 354] width 54 height 26
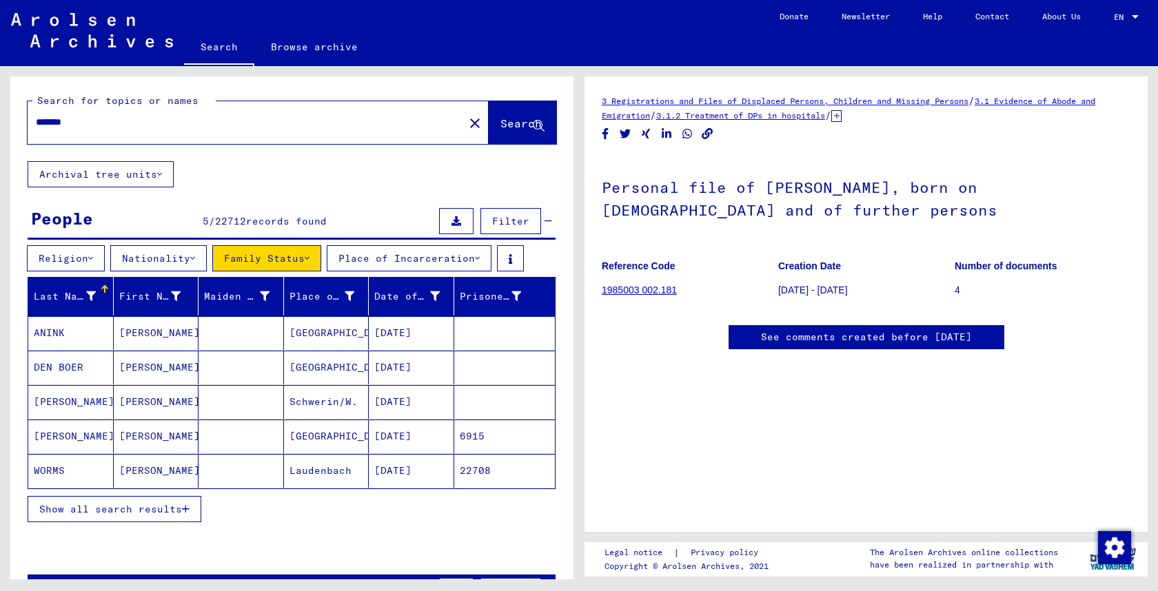
click at [269, 261] on button "Family Status" at bounding box center [266, 258] width 109 height 26
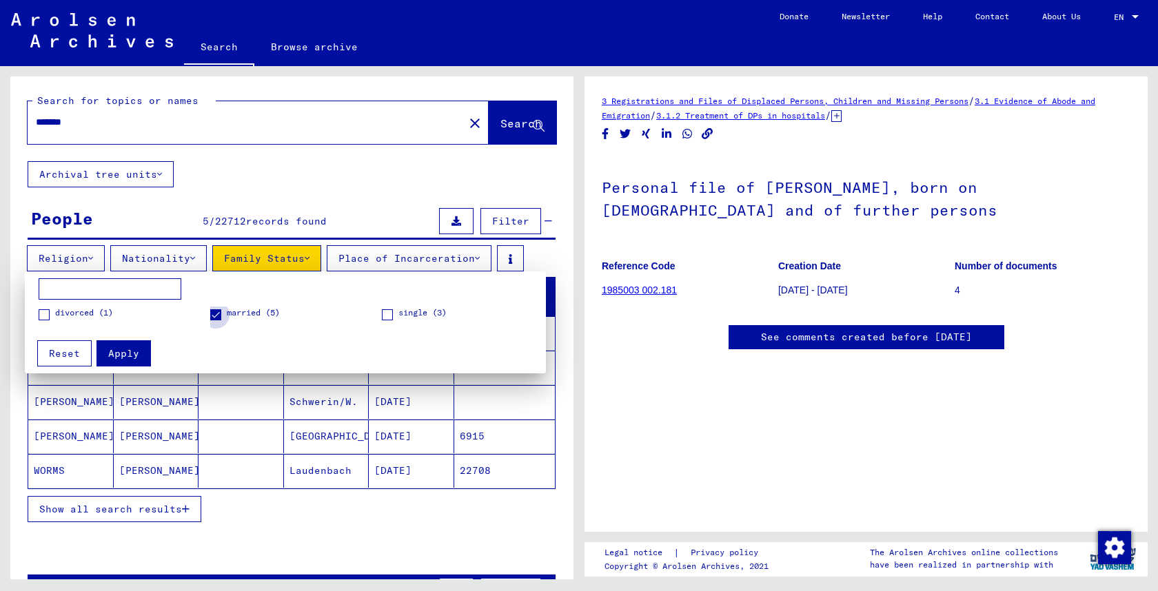
click at [214, 316] on span at bounding box center [215, 315] width 11 height 11
click at [79, 349] on button "Reset" at bounding box center [64, 354] width 54 height 26
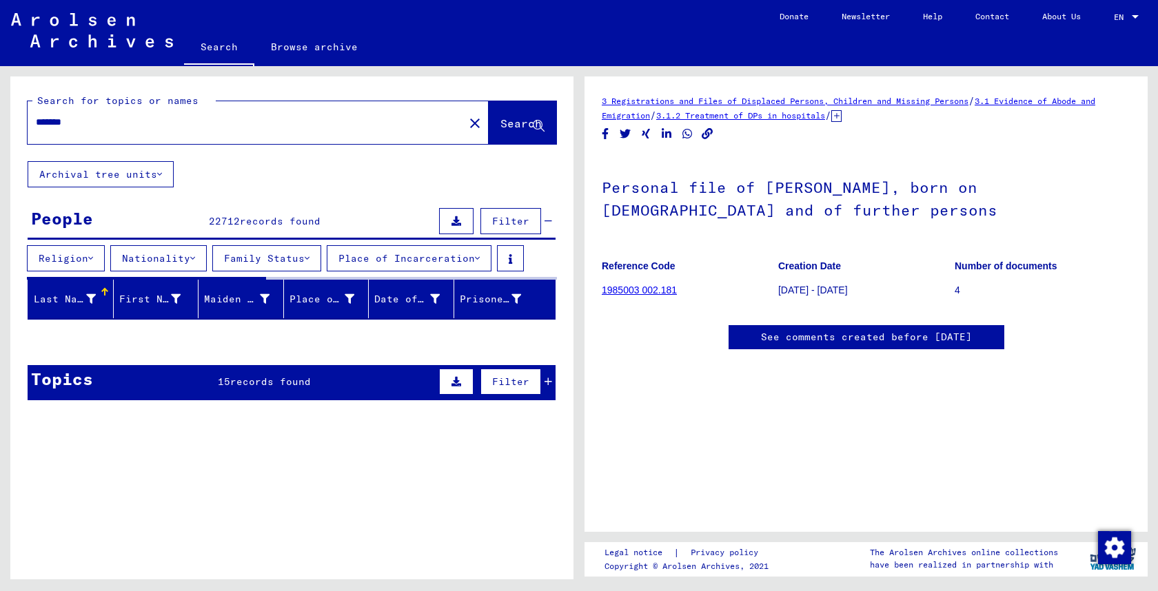
drag, startPoint x: 275, startPoint y: 141, endPoint x: 274, endPoint y: 132, distance: 9.0
click at [275, 139] on div "******* close" at bounding box center [258, 122] width 461 height 43
click at [272, 128] on input "*******" at bounding box center [246, 122] width 420 height 14
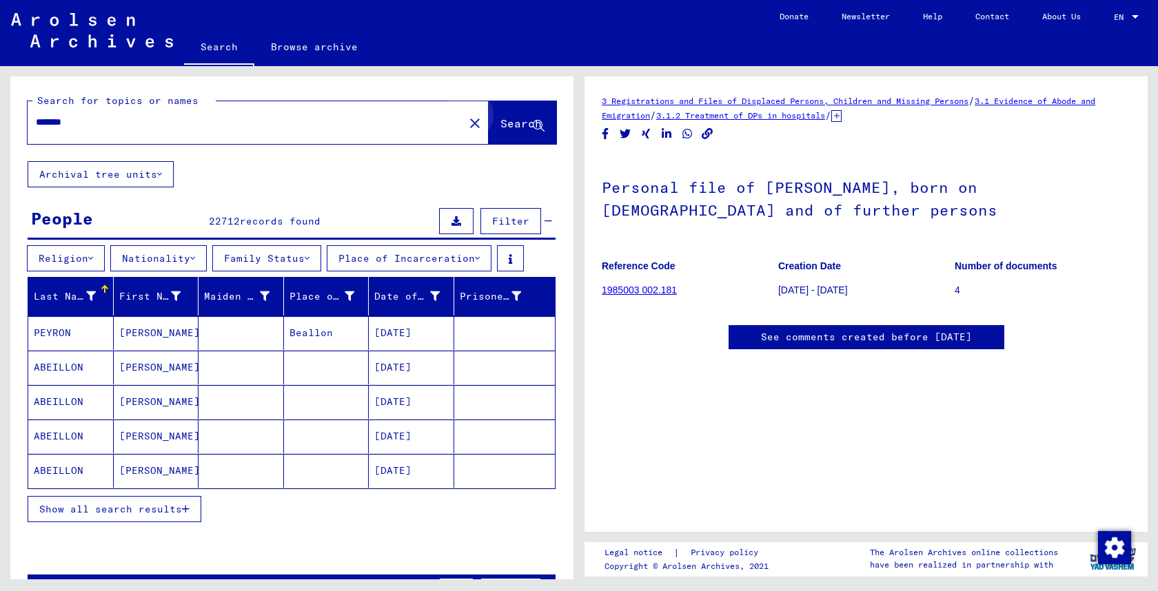
click at [525, 132] on span "Search" at bounding box center [522, 124] width 44 height 14
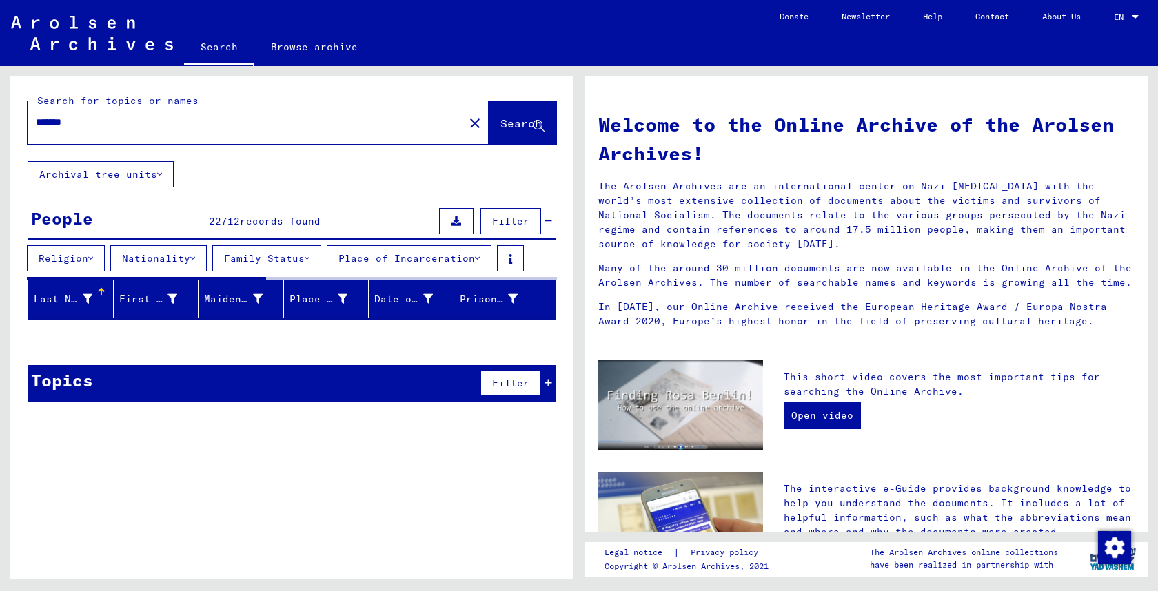
click at [511, 223] on span "Filter" at bounding box center [510, 221] width 37 height 12
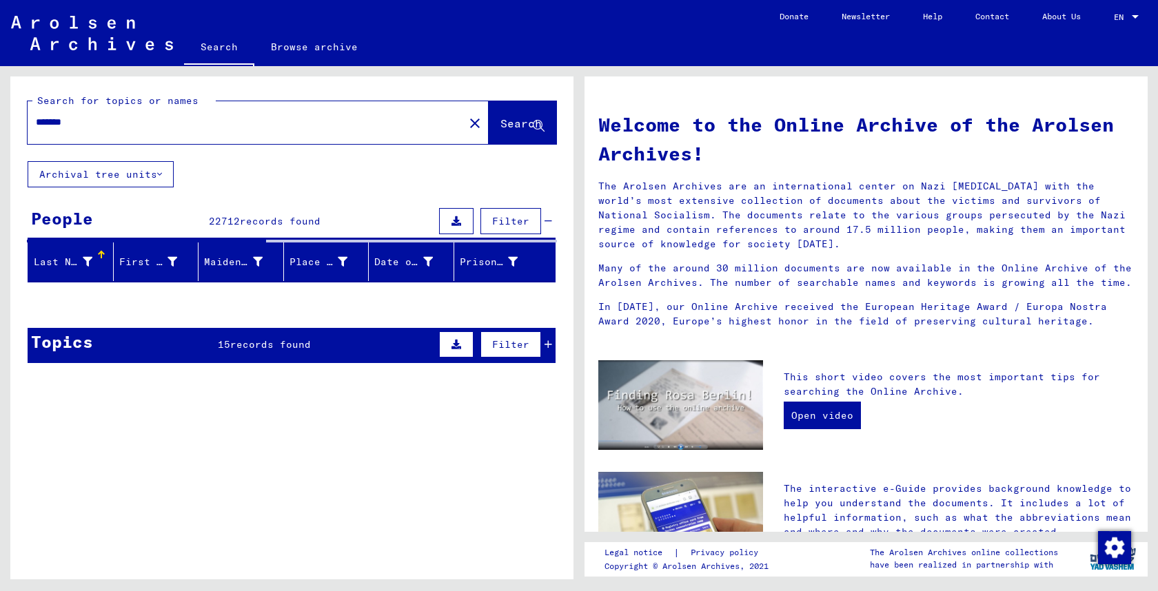
click at [511, 223] on span "Filter" at bounding box center [510, 221] width 37 height 12
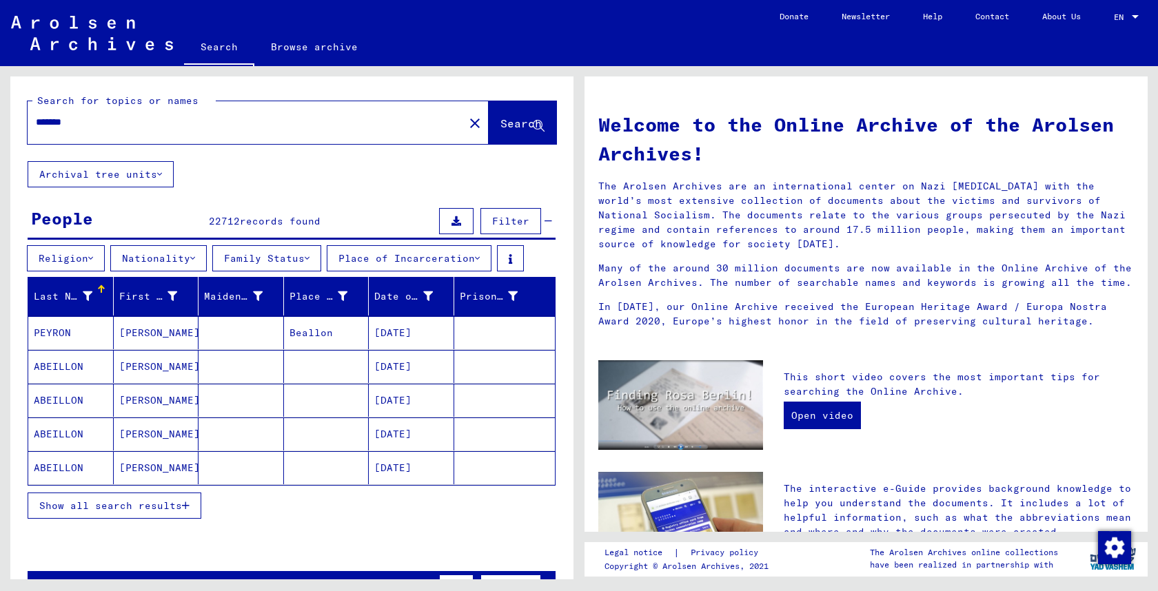
click at [60, 293] on div "Last Name" at bounding box center [63, 297] width 59 height 14
click at [139, 177] on button "Archival tree units" at bounding box center [101, 174] width 146 height 26
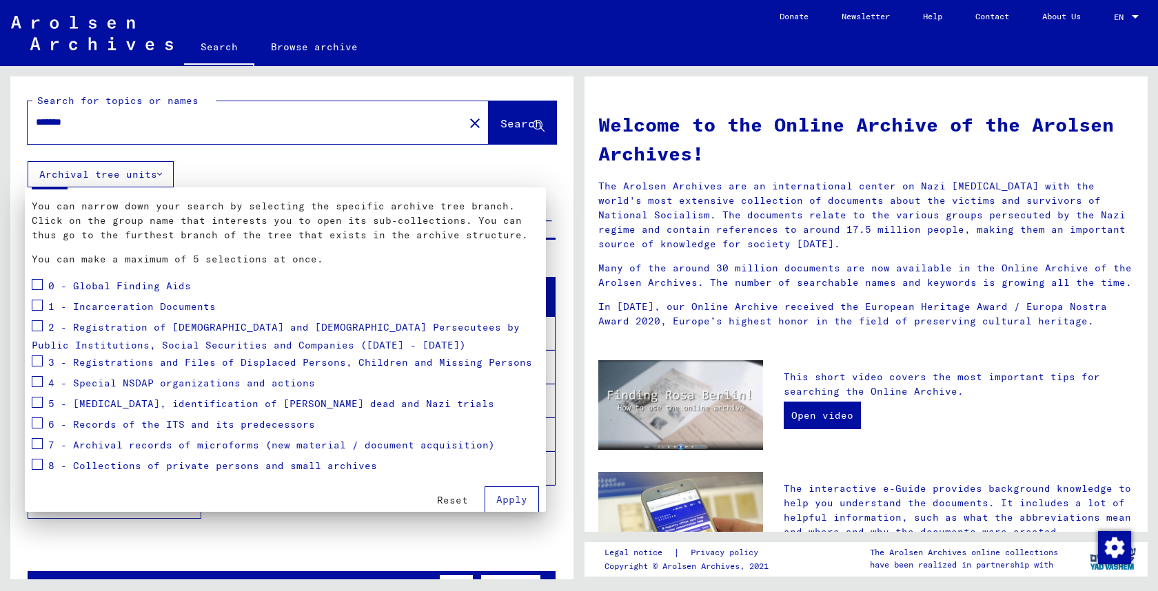
scroll to position [62, 0]
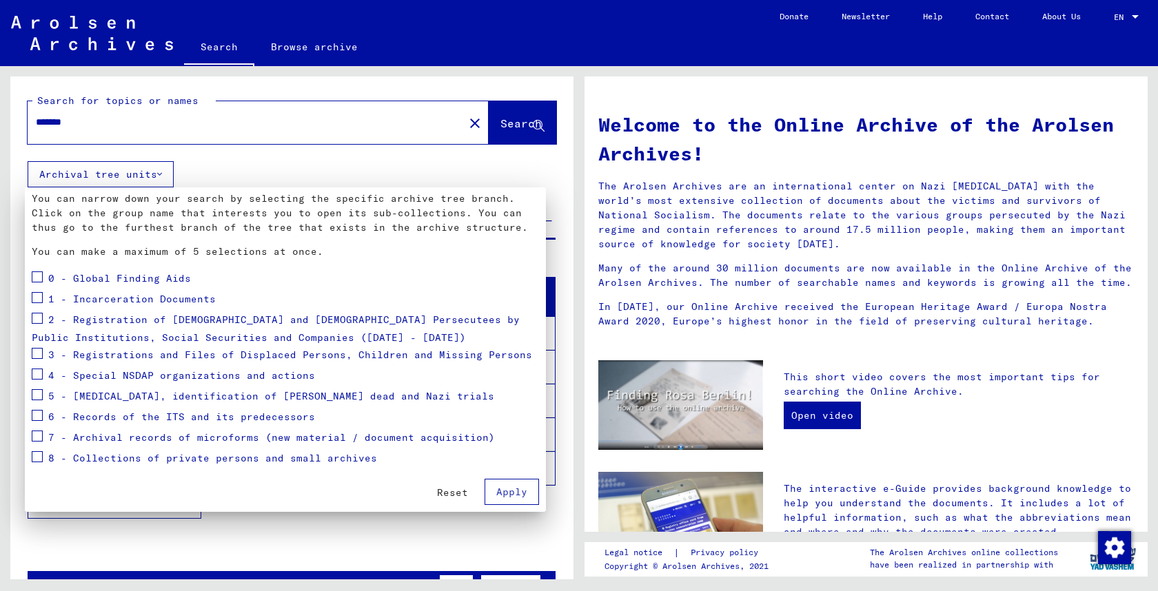
click at [100, 351] on span "3 - Registrations and Files of Displaced Persons, Children and Missing Persons" at bounding box center [290, 355] width 484 height 12
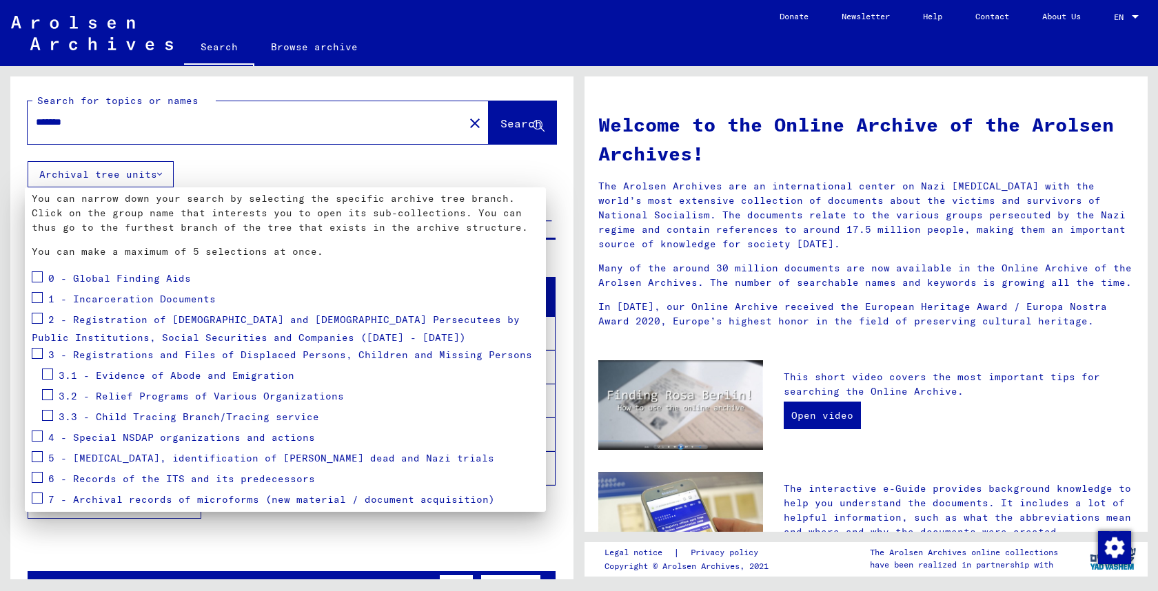
click at [39, 351] on span at bounding box center [37, 353] width 11 height 11
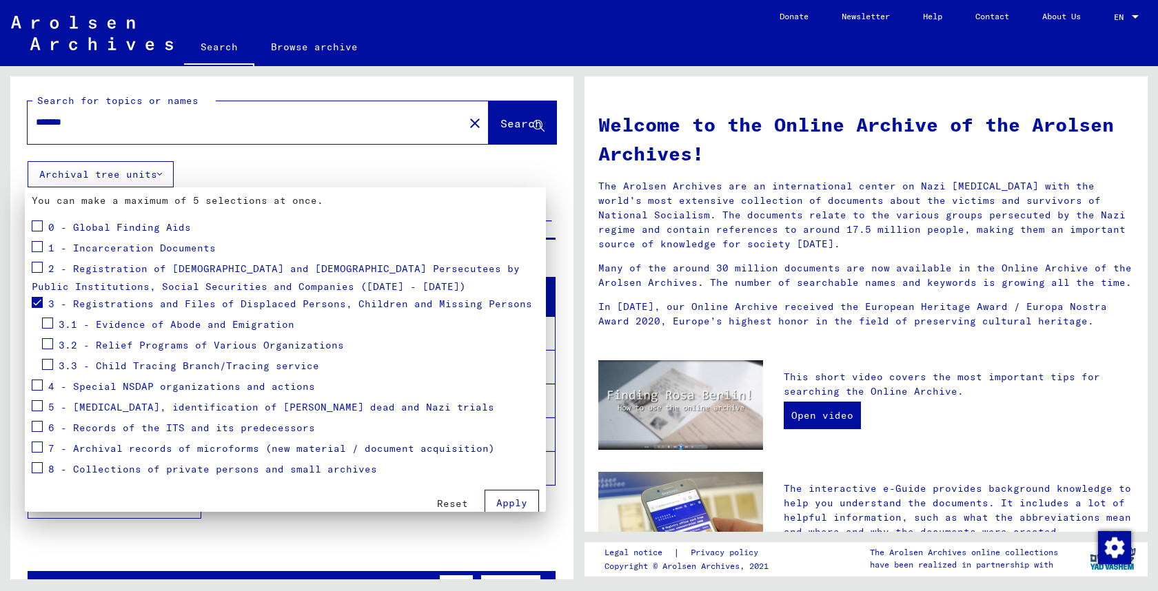
scroll to position [124, 0]
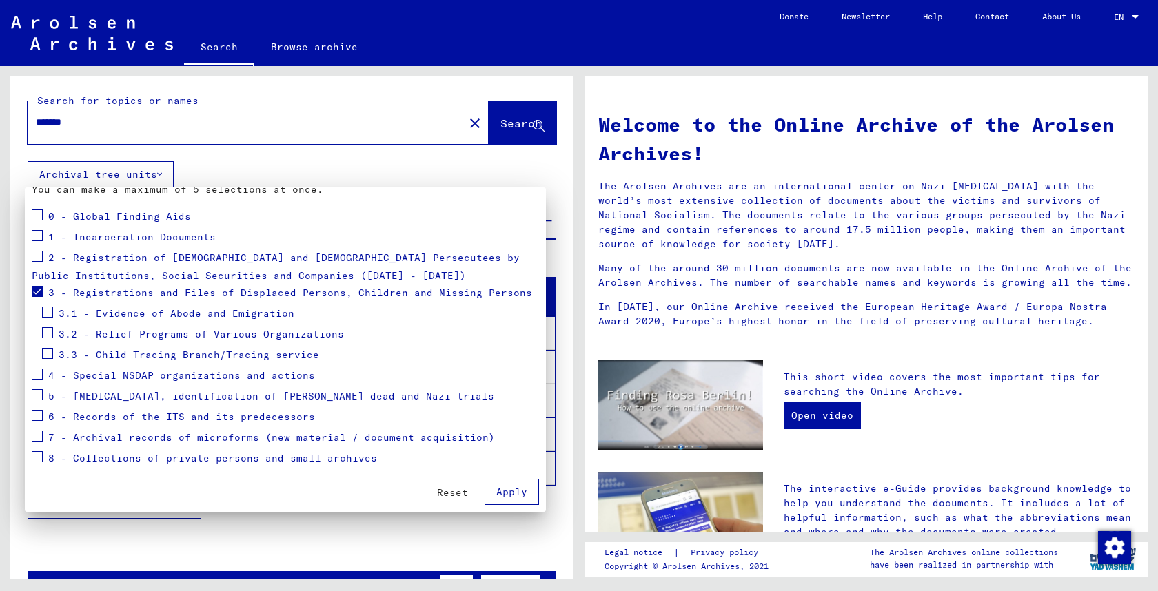
click at [495, 491] on button "Apply" at bounding box center [512, 492] width 54 height 26
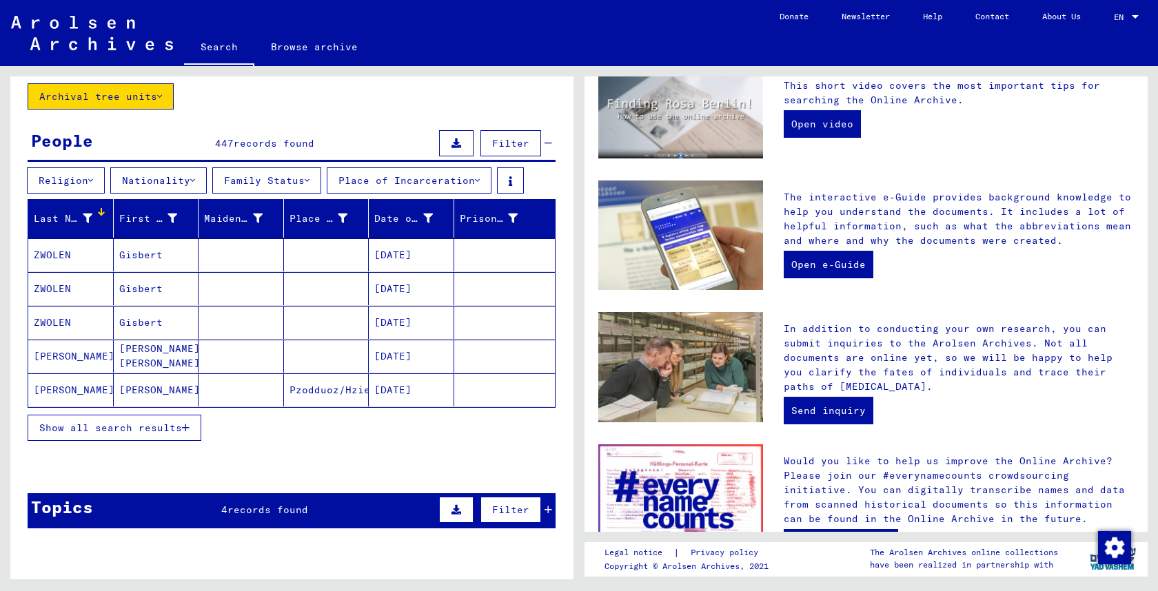
scroll to position [81, 0]
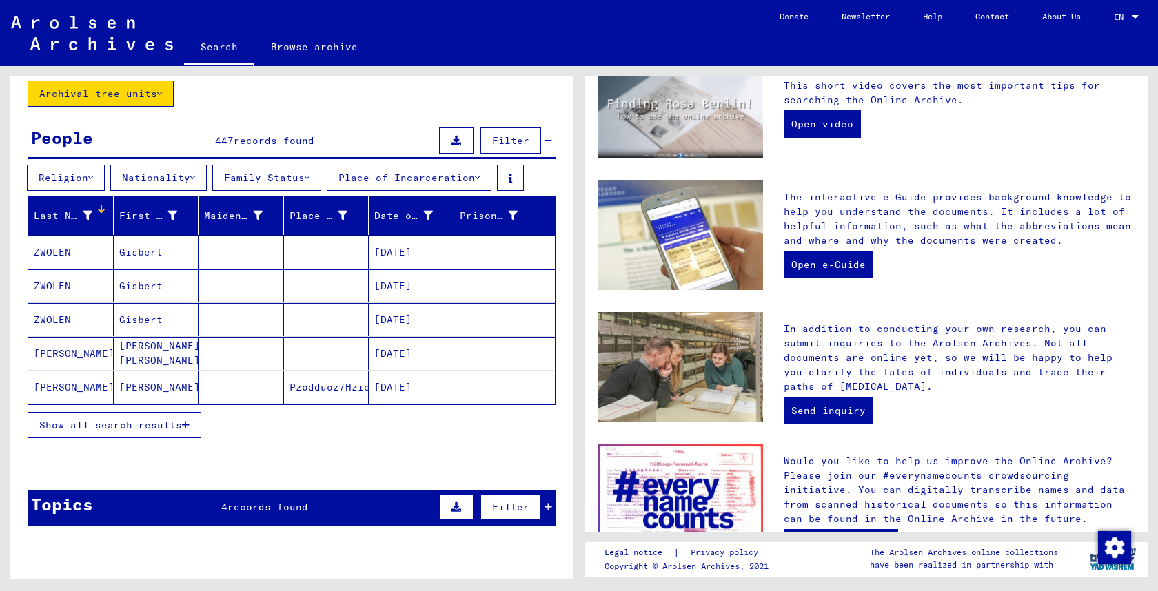
click at [148, 420] on span "Show all search results" at bounding box center [110, 425] width 143 height 12
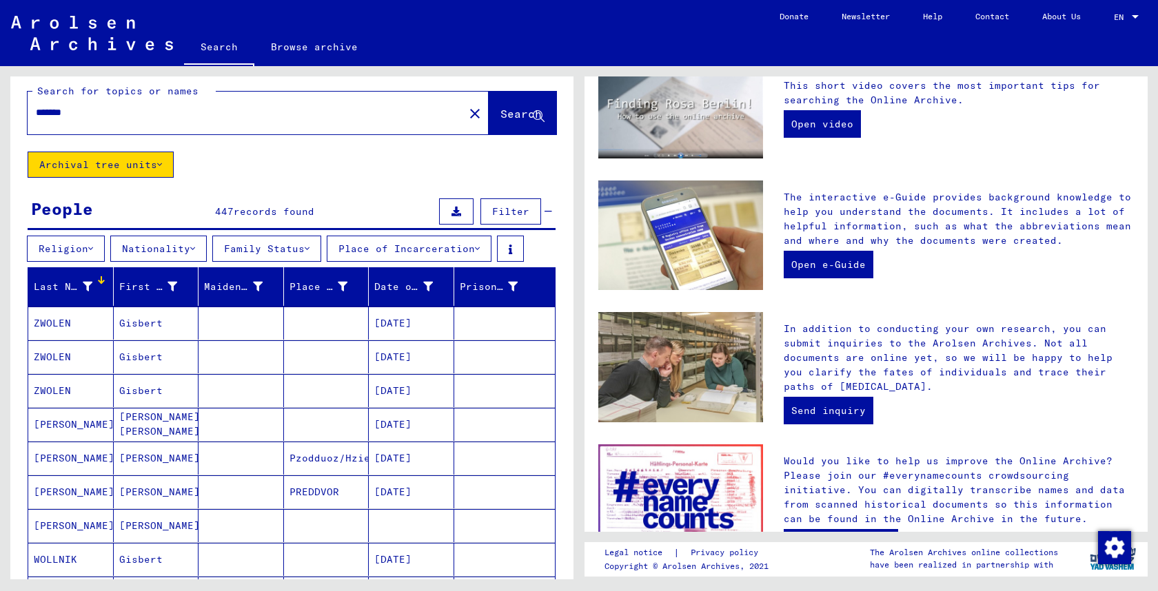
scroll to position [0, 0]
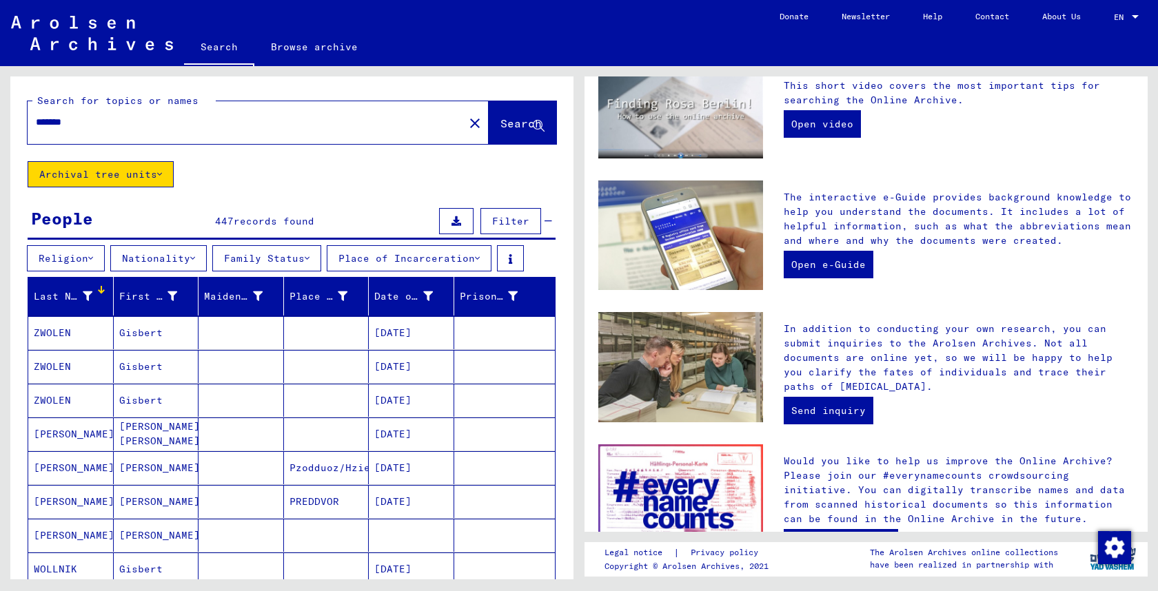
click at [96, 131] on div "*******" at bounding box center [238, 122] width 420 height 31
click at [102, 128] on input "*******" at bounding box center [242, 122] width 412 height 14
type input "**********"
click at [489, 112] on button "Search" at bounding box center [523, 122] width 68 height 43
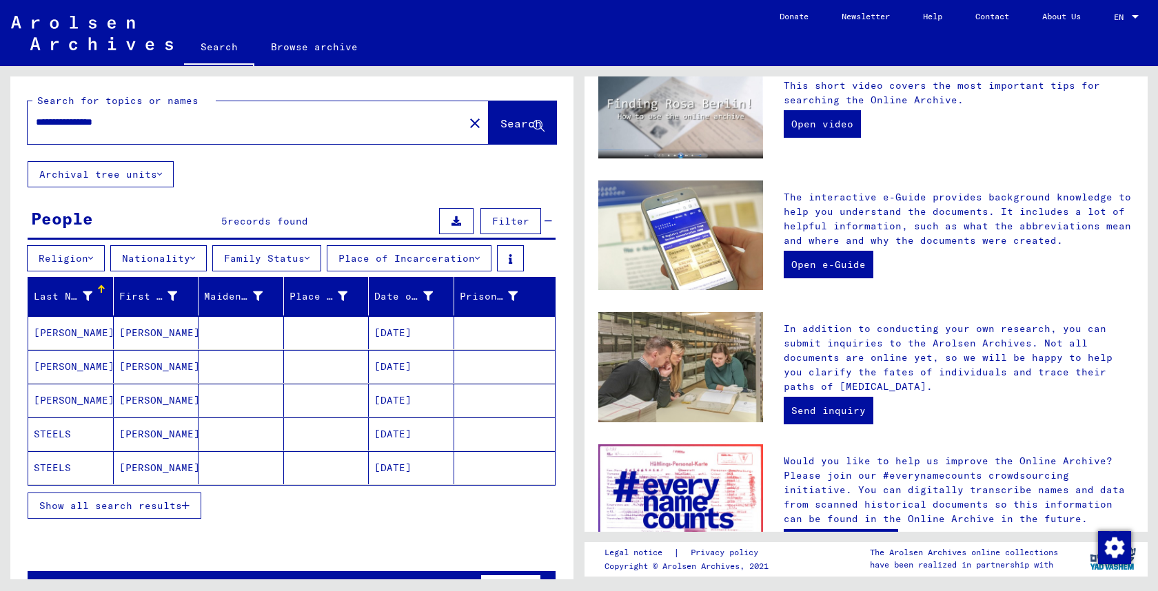
click at [148, 503] on span "Show all search results" at bounding box center [110, 506] width 143 height 12
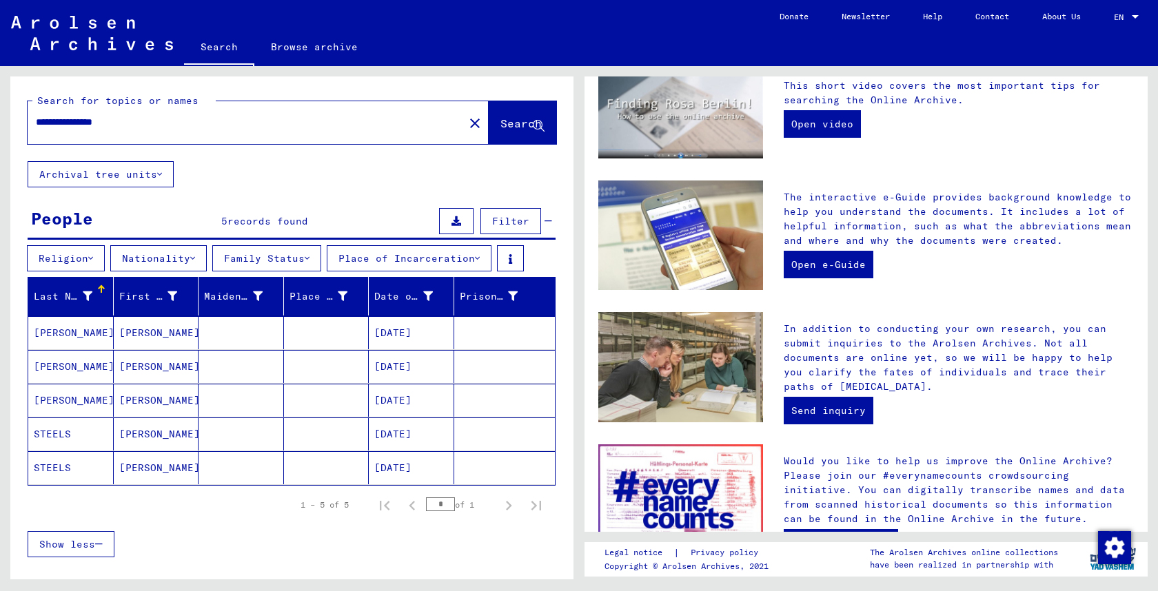
scroll to position [80, 0]
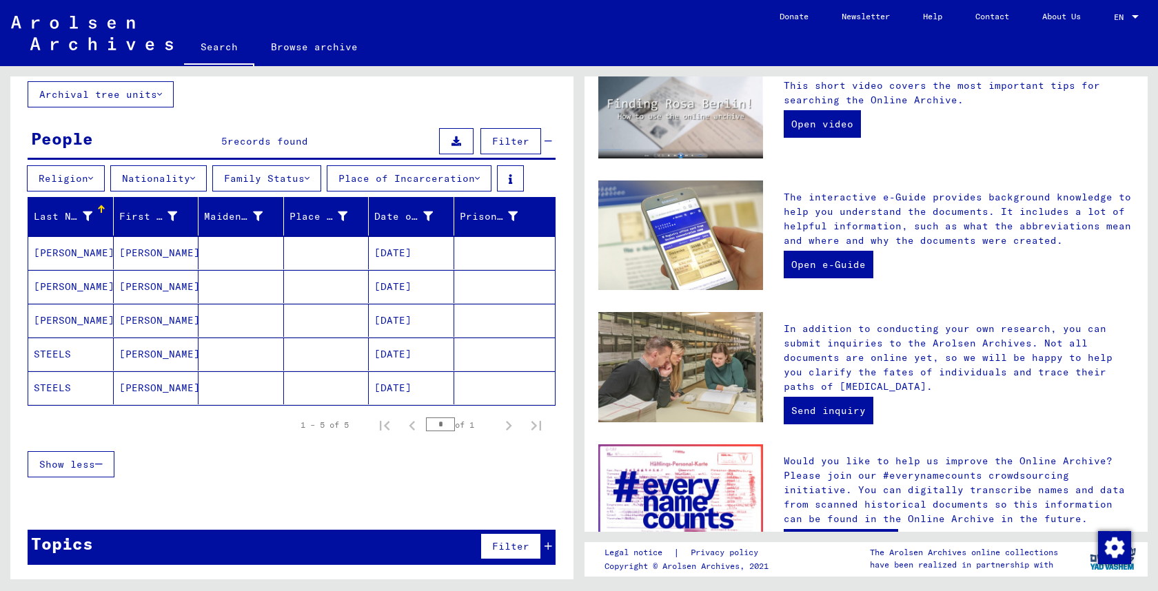
click at [128, 313] on mat-cell "[PERSON_NAME]" at bounding box center [156, 320] width 85 height 33
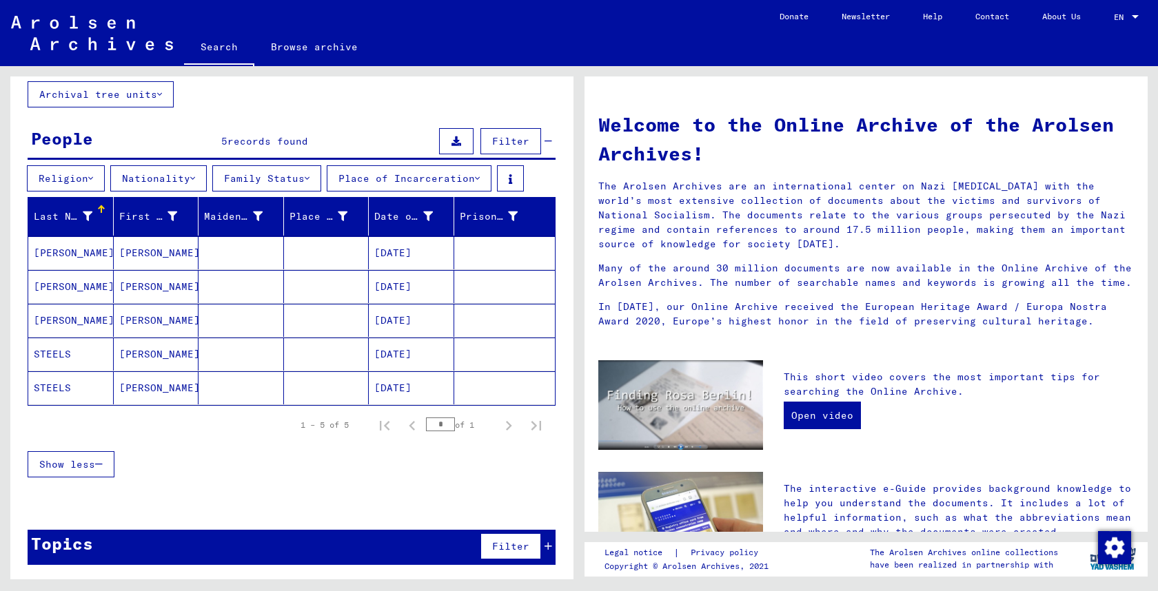
click at [128, 313] on mat-cell "[PERSON_NAME]" at bounding box center [156, 320] width 85 height 33
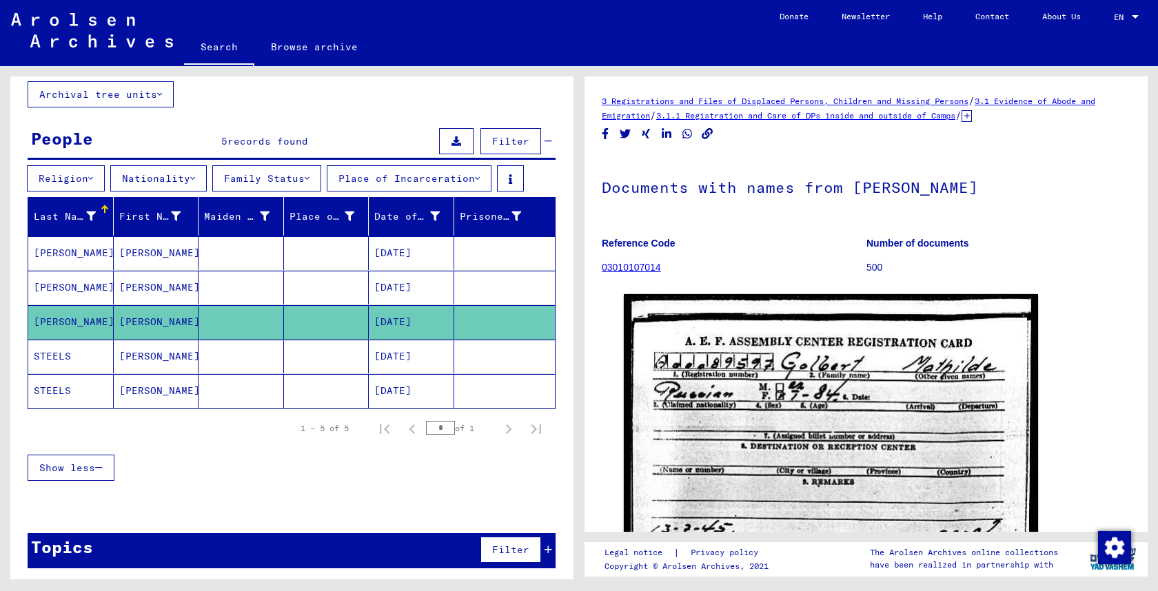
click at [210, 285] on mat-cell at bounding box center [241, 288] width 85 height 34
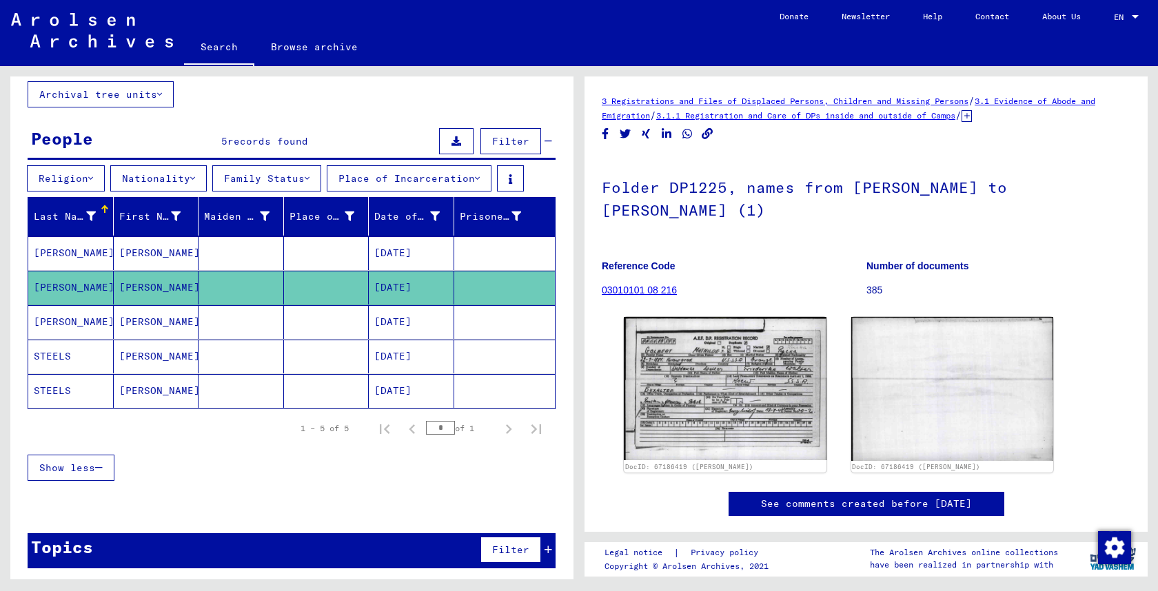
click at [344, 316] on mat-cell at bounding box center [326, 322] width 85 height 34
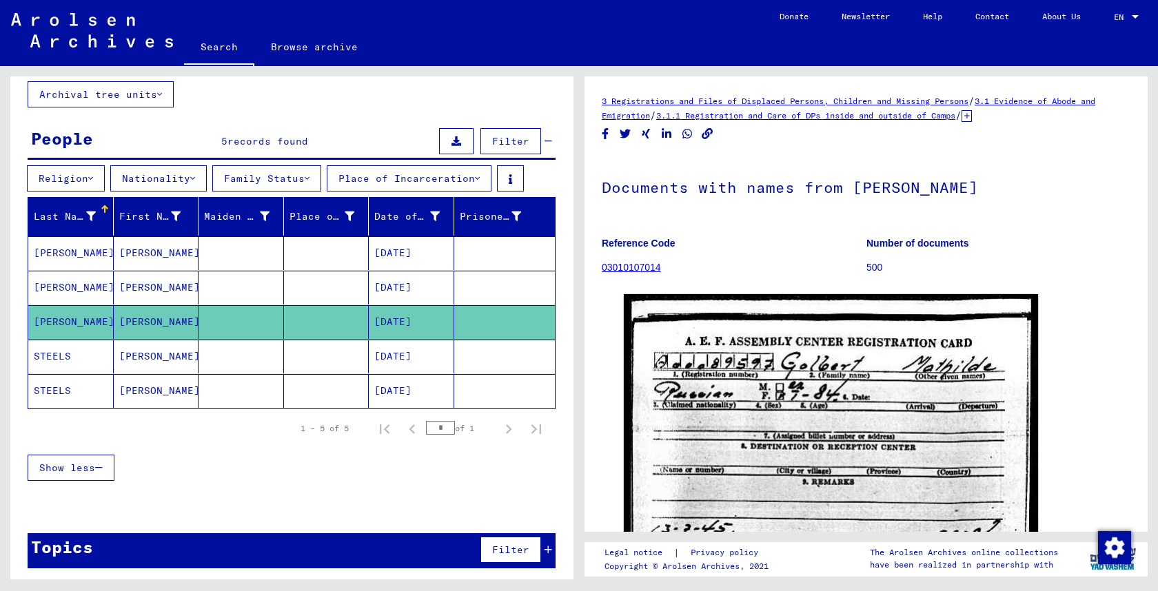
click at [972, 116] on icon at bounding box center [967, 116] width 10 height 12
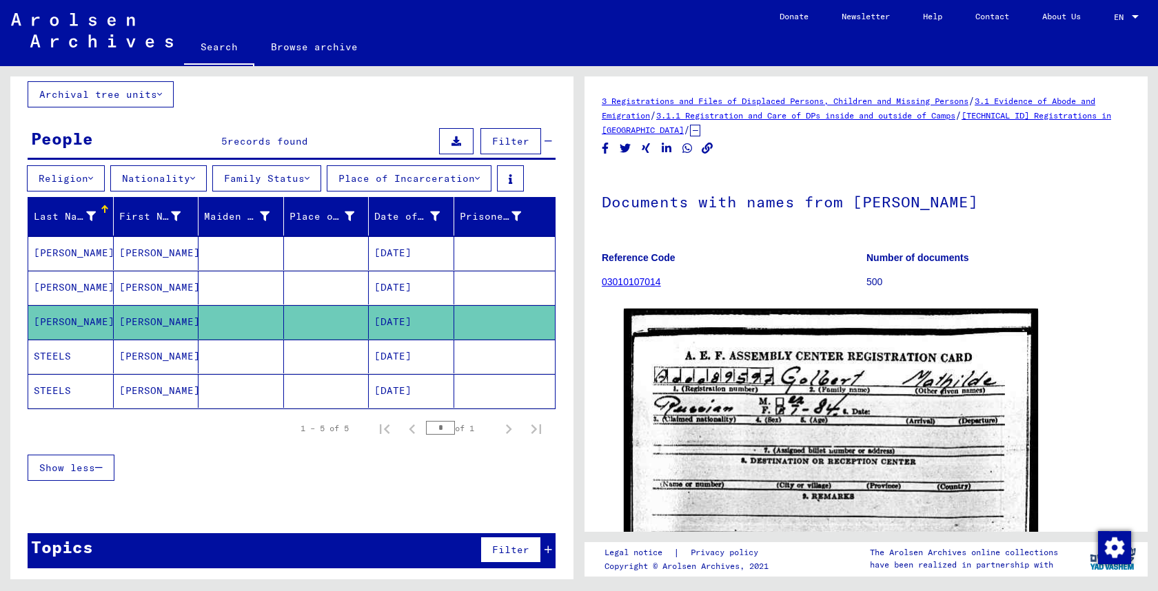
click at [402, 290] on mat-cell "[DATE]" at bounding box center [411, 288] width 85 height 34
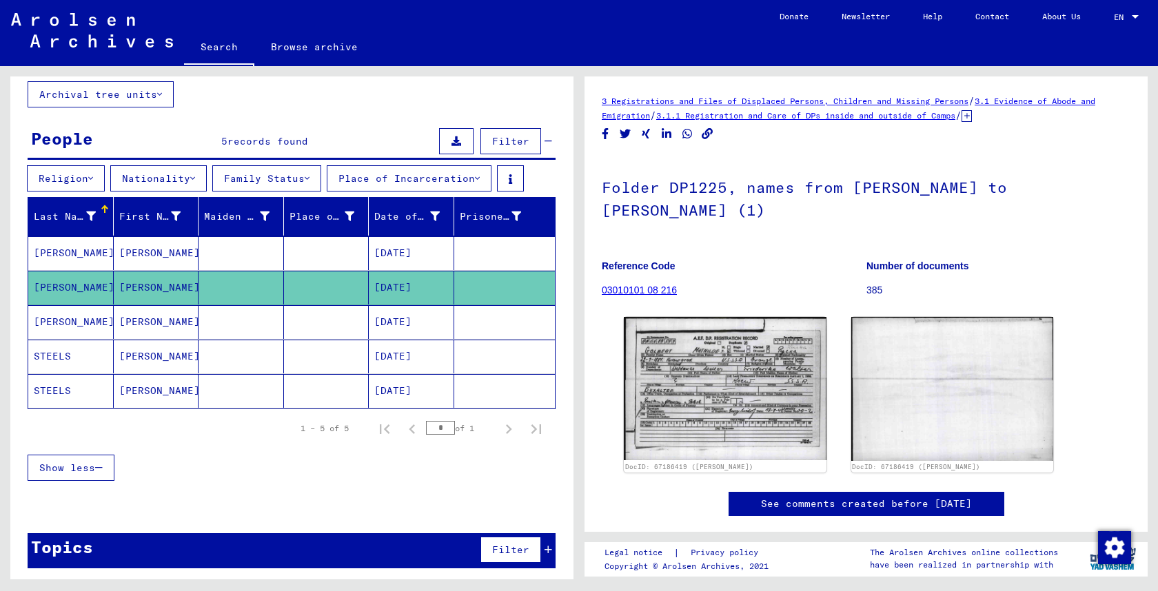
click at [972, 114] on icon at bounding box center [967, 116] width 10 height 12
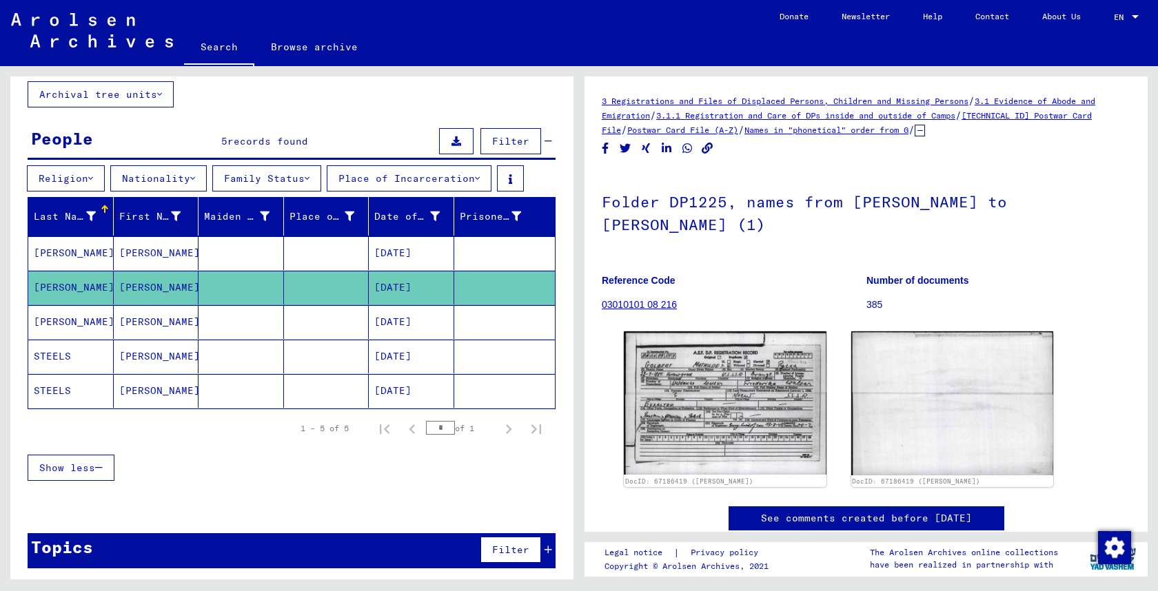
click at [497, 256] on mat-cell at bounding box center [504, 253] width 101 height 34
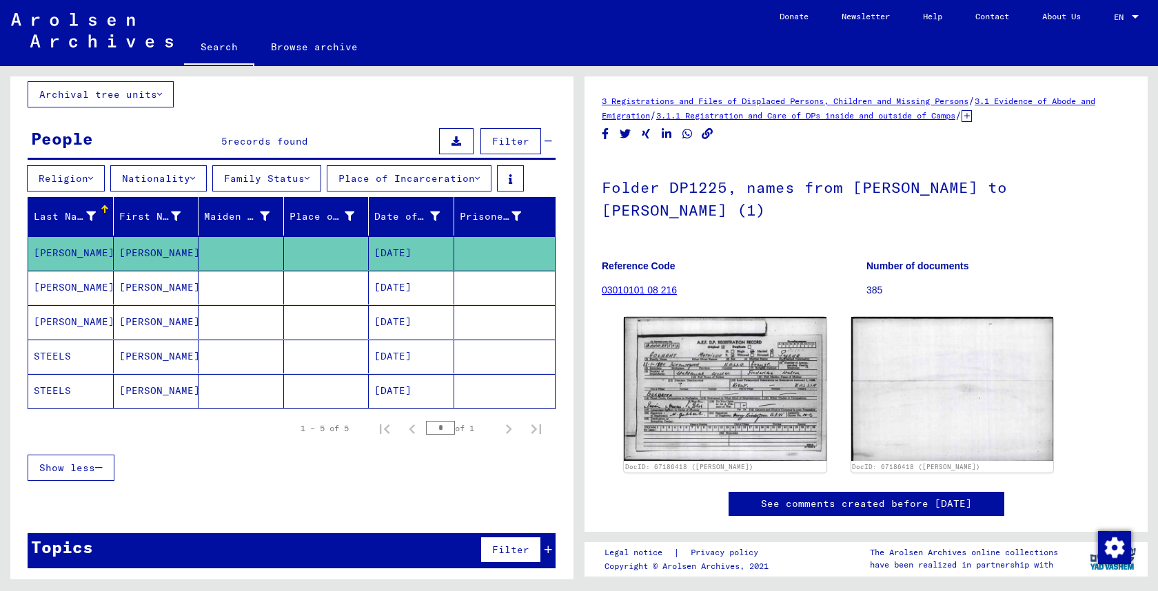
click at [972, 118] on icon at bounding box center [967, 116] width 10 height 12
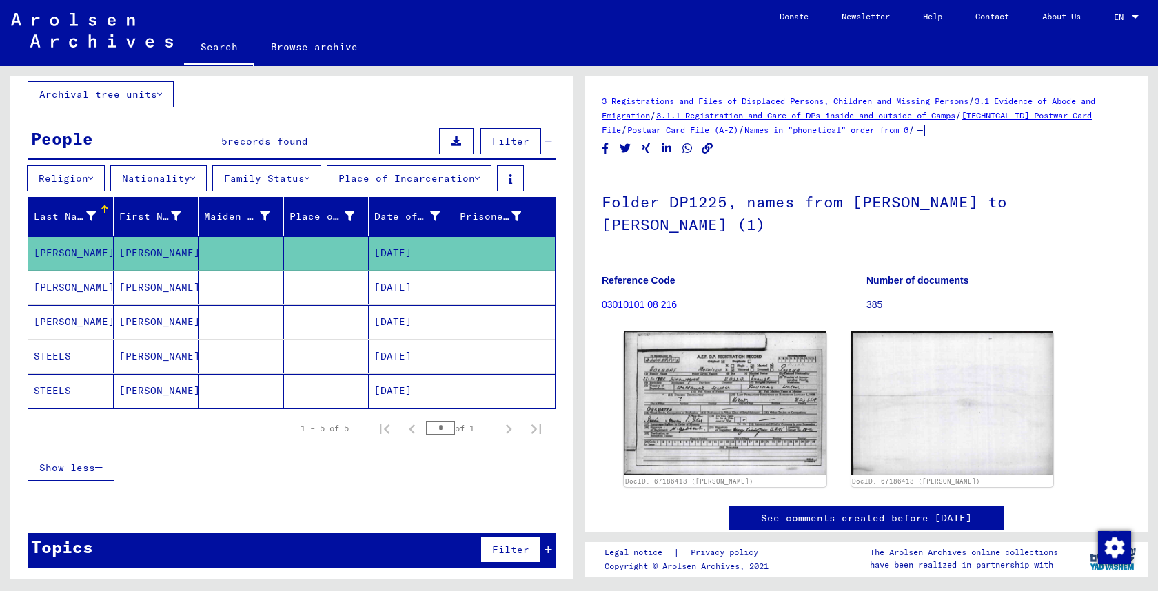
drag, startPoint x: 1020, startPoint y: 115, endPoint x: 625, endPoint y: 134, distance: 396.1
click at [625, 134] on div "3 Registrations and Files of Displaced Persons, Children and Missing Persons / …" at bounding box center [866, 115] width 529 height 43
drag, startPoint x: 688, startPoint y: 113, endPoint x: 629, endPoint y: 132, distance: 61.7
click at [629, 132] on div "3 Registrations and Files of Displaced Persons, Children and Missing Persons / …" at bounding box center [866, 115] width 529 height 43
copy div "3.1.1 Registration and Care of DPs inside and outside of Camps / [TECHNICAL_ID]…"
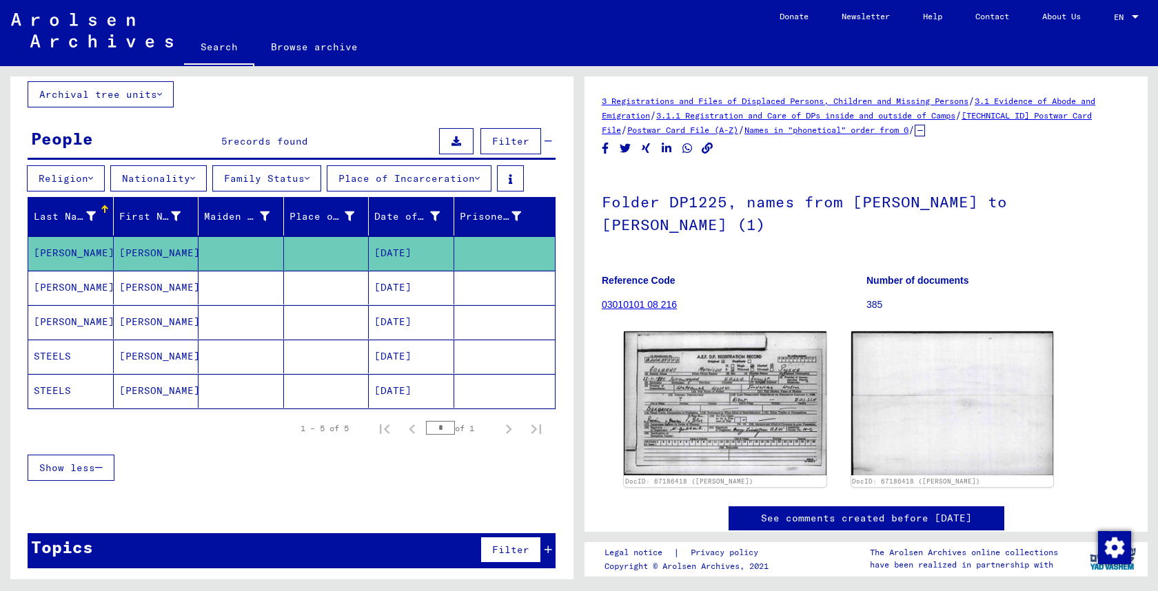
click at [225, 286] on mat-cell at bounding box center [241, 288] width 85 height 34
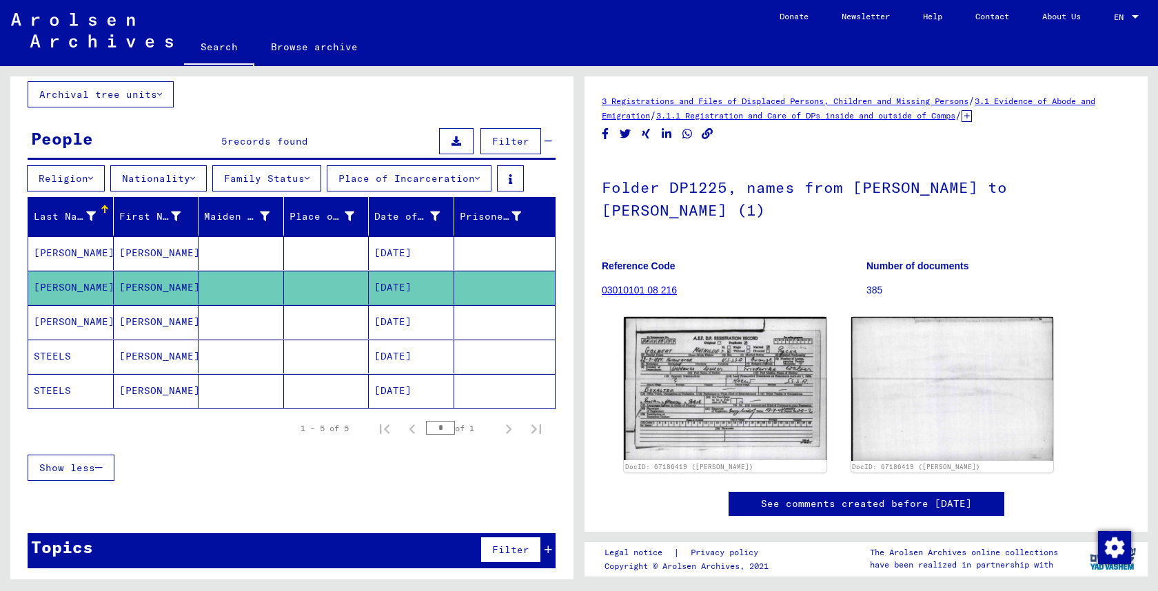
click at [226, 319] on mat-cell at bounding box center [241, 322] width 85 height 34
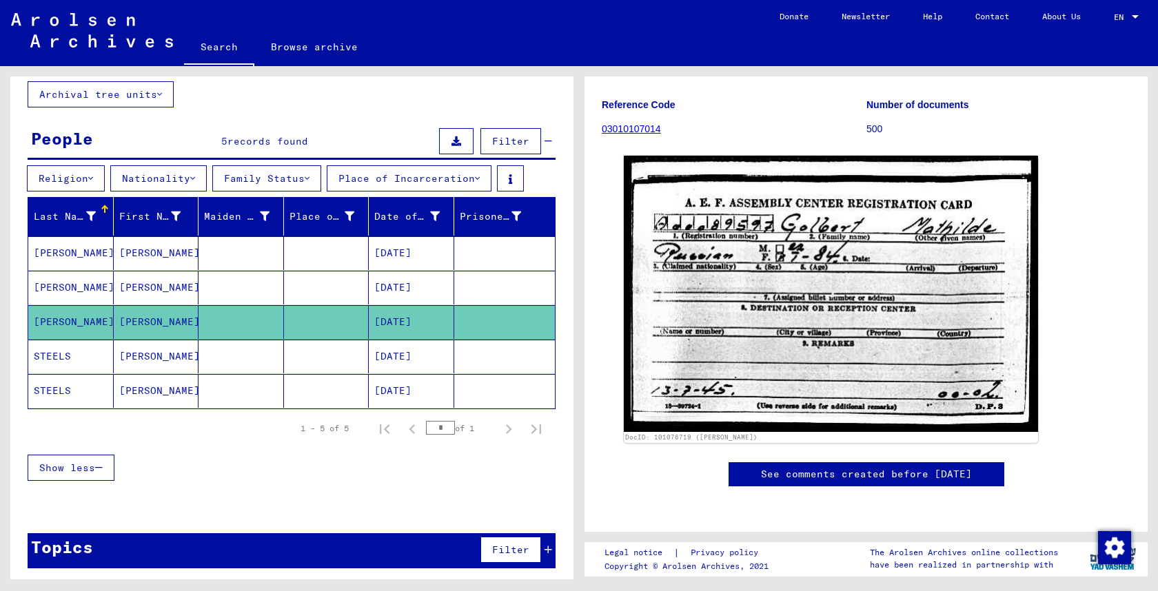
scroll to position [6, 0]
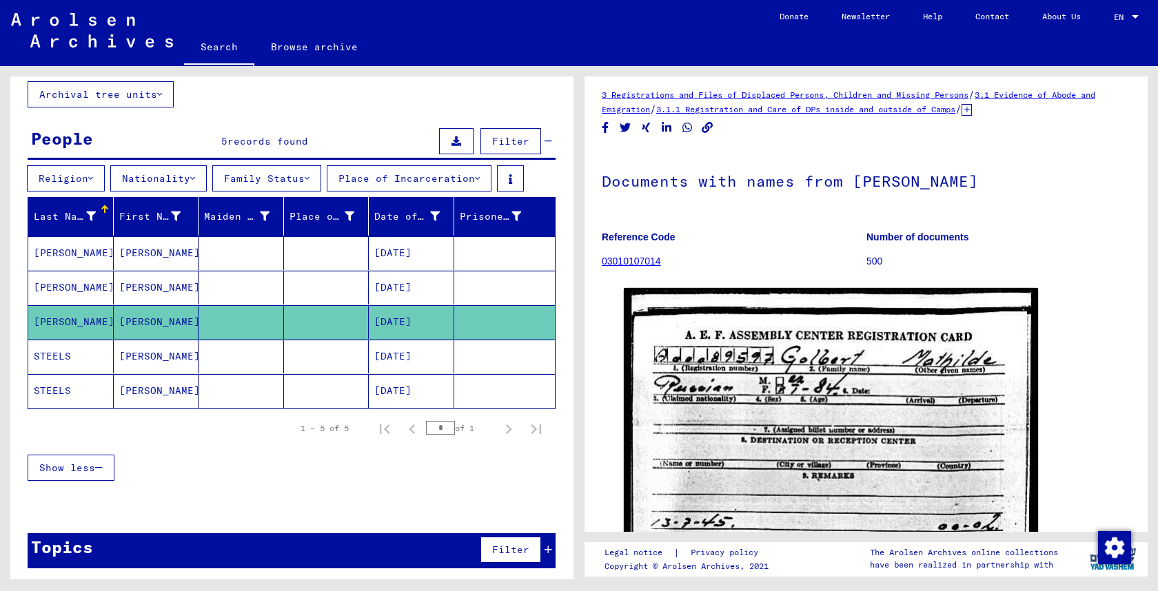
click at [972, 110] on icon at bounding box center [967, 110] width 10 height 12
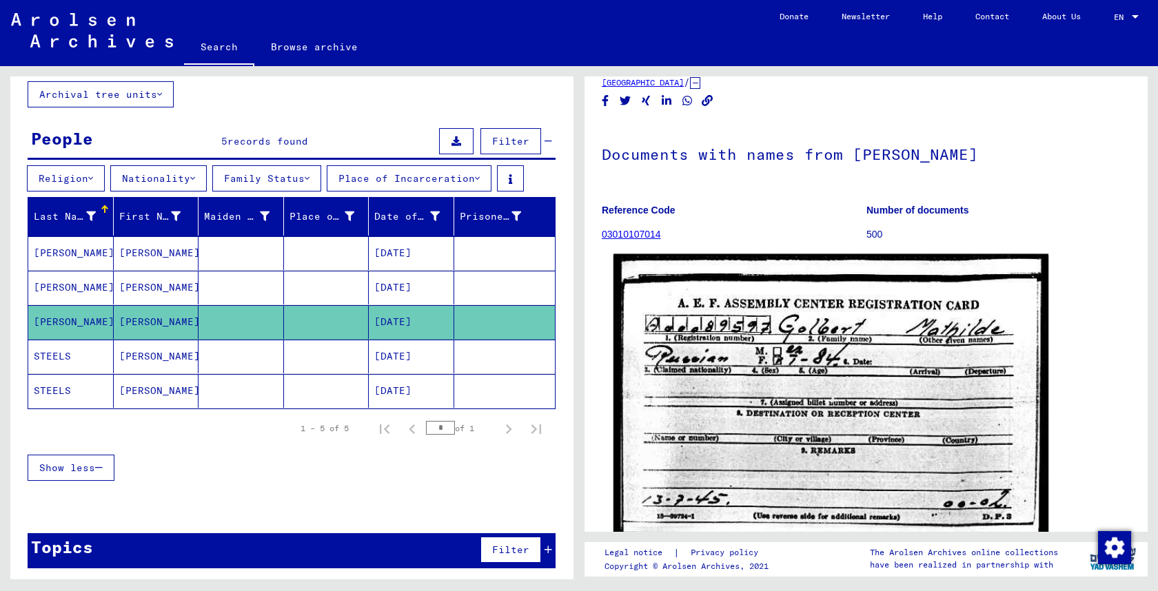
scroll to position [0, 0]
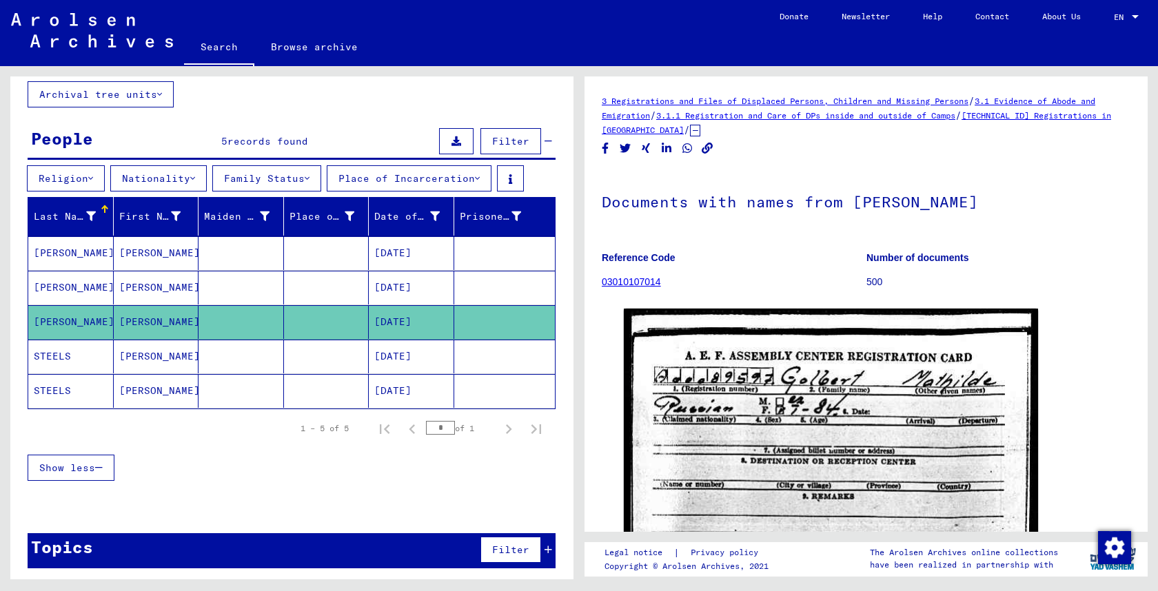
click at [1004, 19] on link "Contact" at bounding box center [992, 16] width 67 height 33
